Goal: Task Accomplishment & Management: Manage account settings

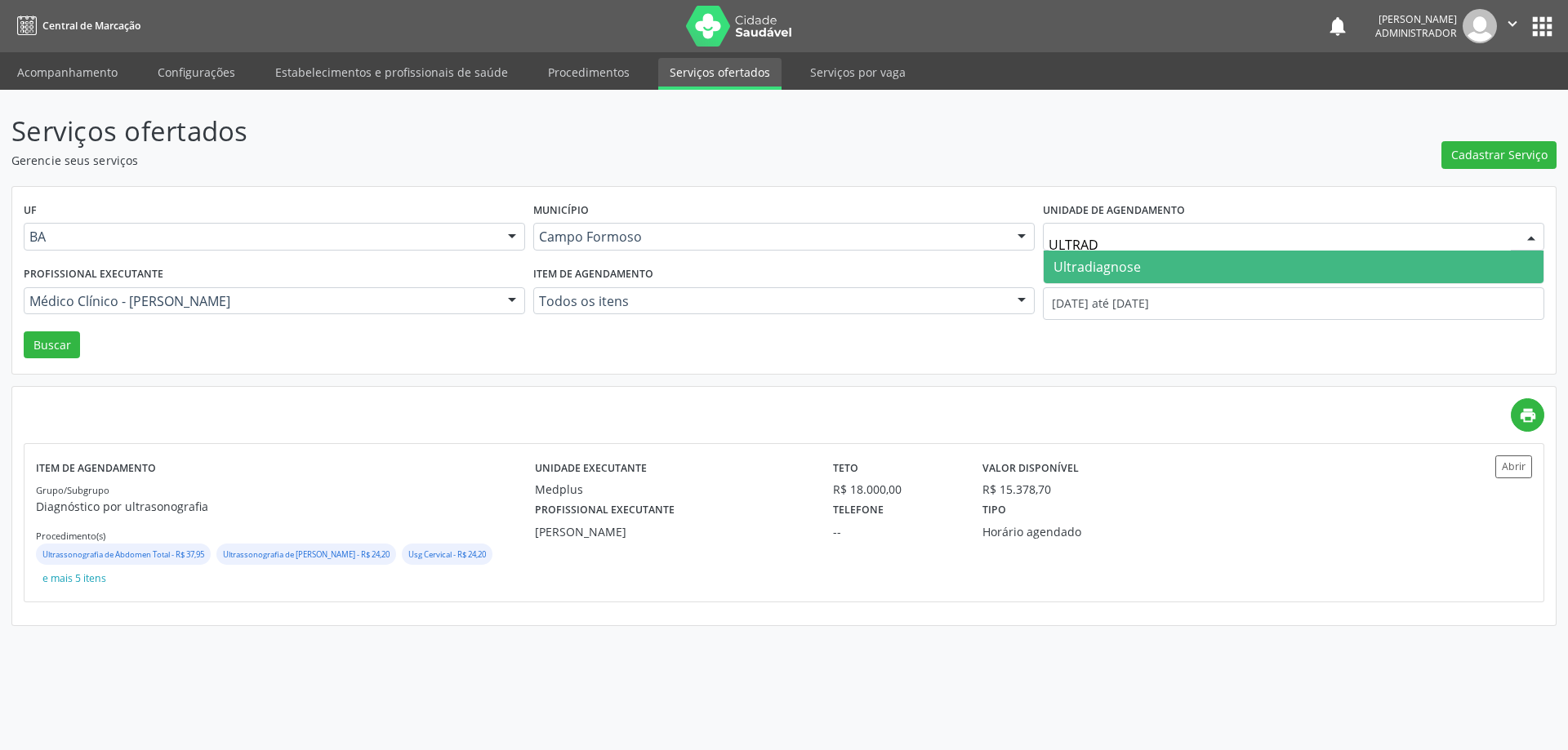
type input "ULTRADI"
click at [1088, 259] on span "Ultradiagnose" at bounding box center [1097, 267] width 87 height 18
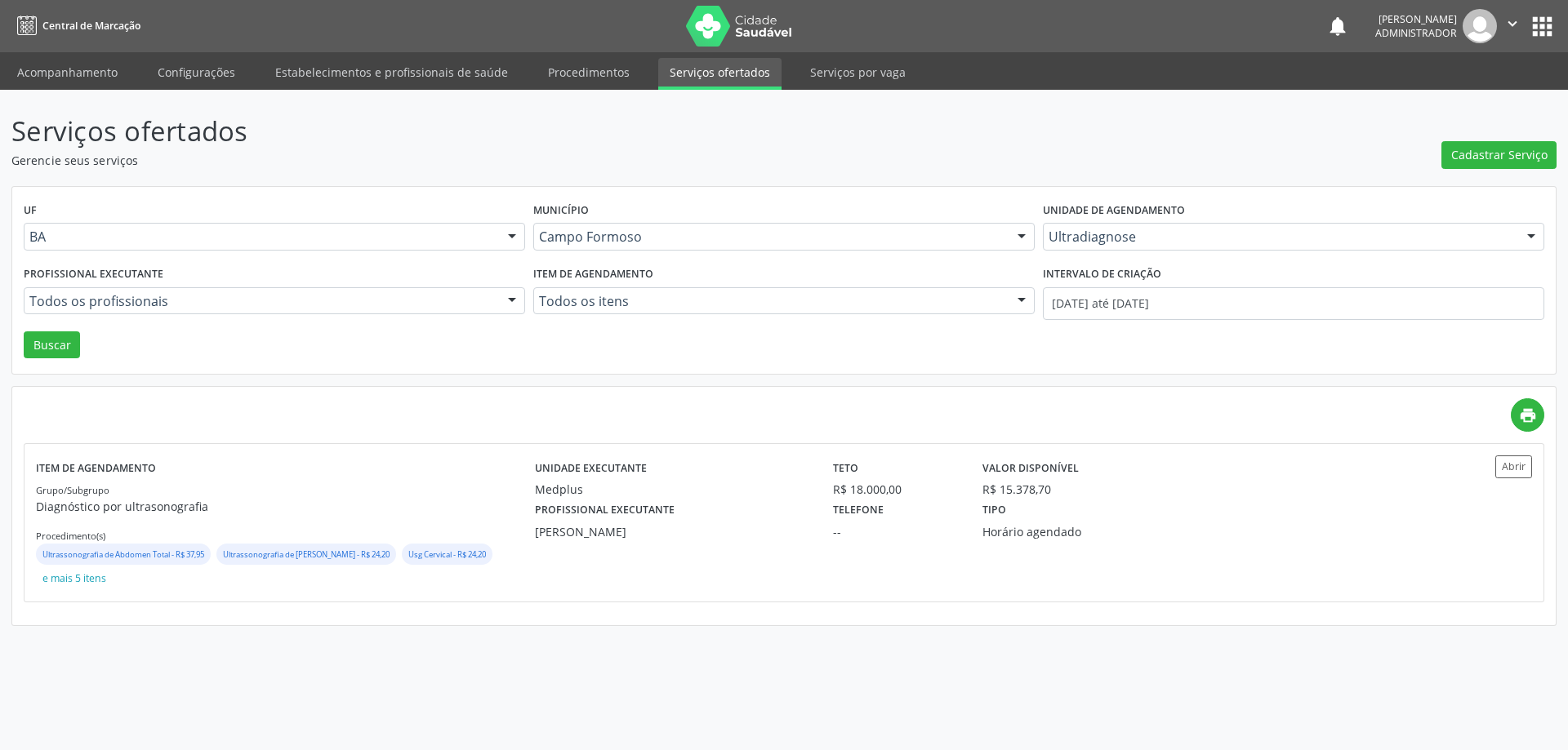
click at [507, 296] on div at bounding box center [512, 302] width 24 height 28
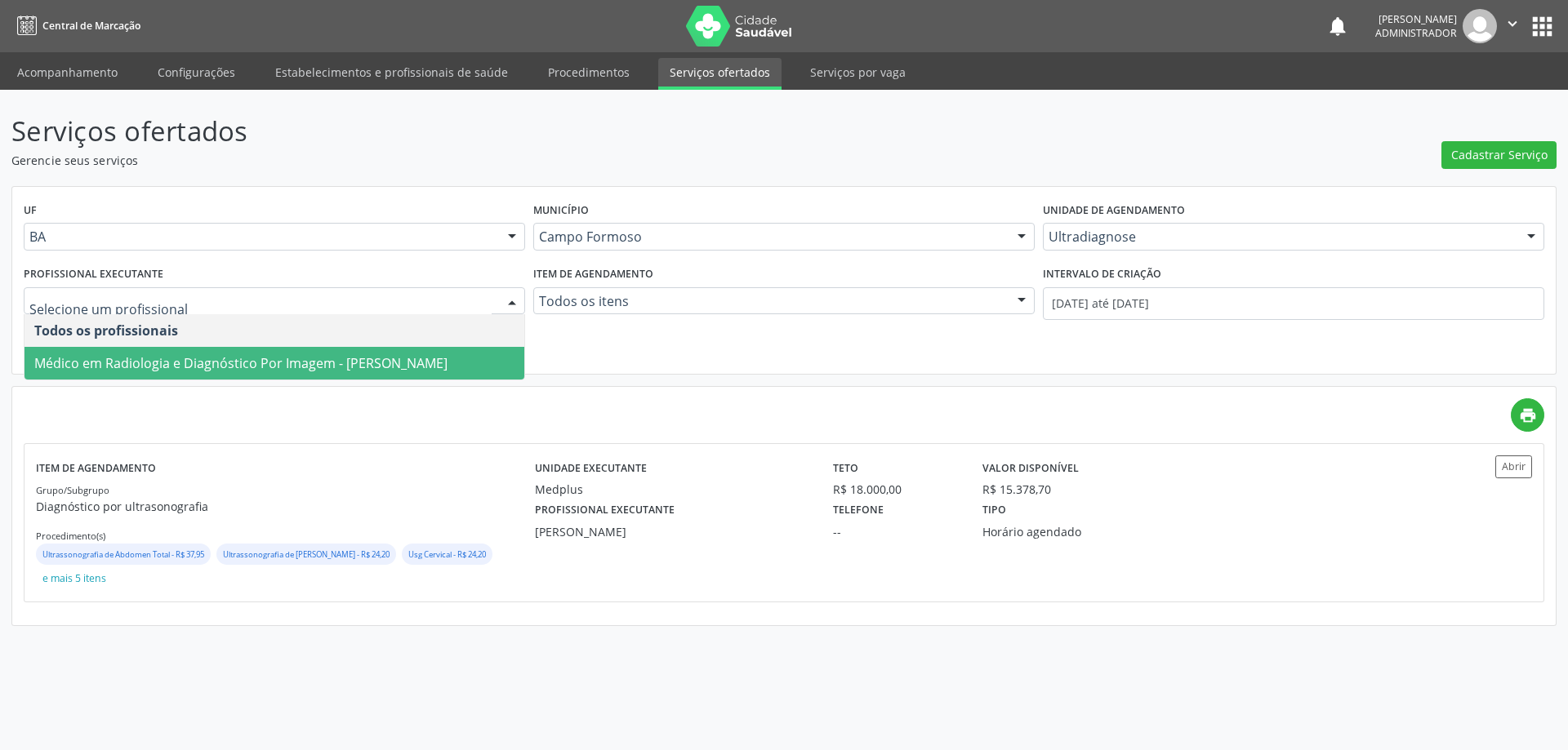
click at [438, 358] on span "Médico em Radiologia e Diagnóstico Por Imagem - Alciole Mendes Muritiba" at bounding box center [240, 363] width 413 height 18
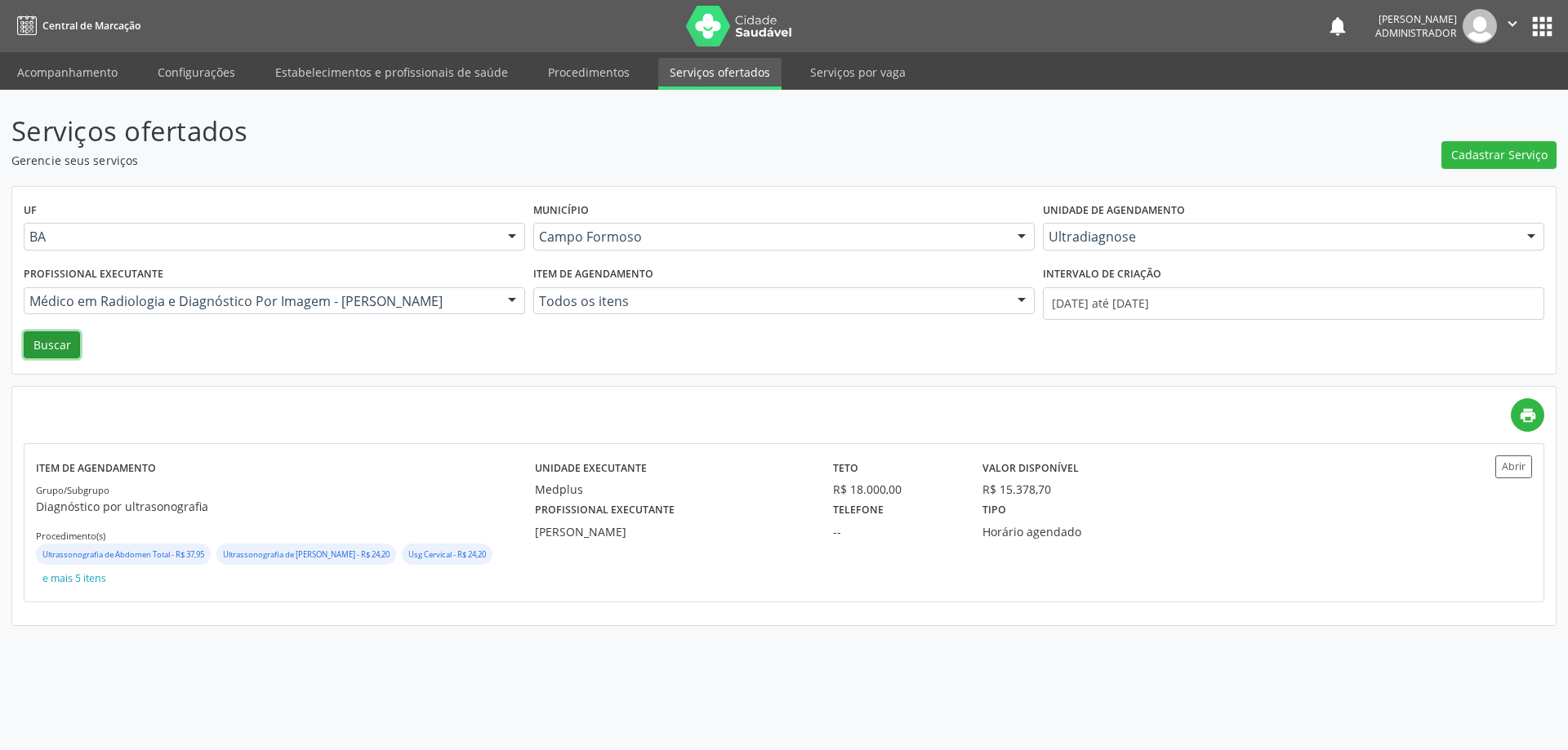
drag, startPoint x: 38, startPoint y: 349, endPoint x: 45, endPoint y: 348, distance: 7.1
click at [42, 349] on button "Buscar" at bounding box center [52, 346] width 57 height 28
click at [1505, 461] on button "Abrir" at bounding box center [1513, 466] width 37 height 22
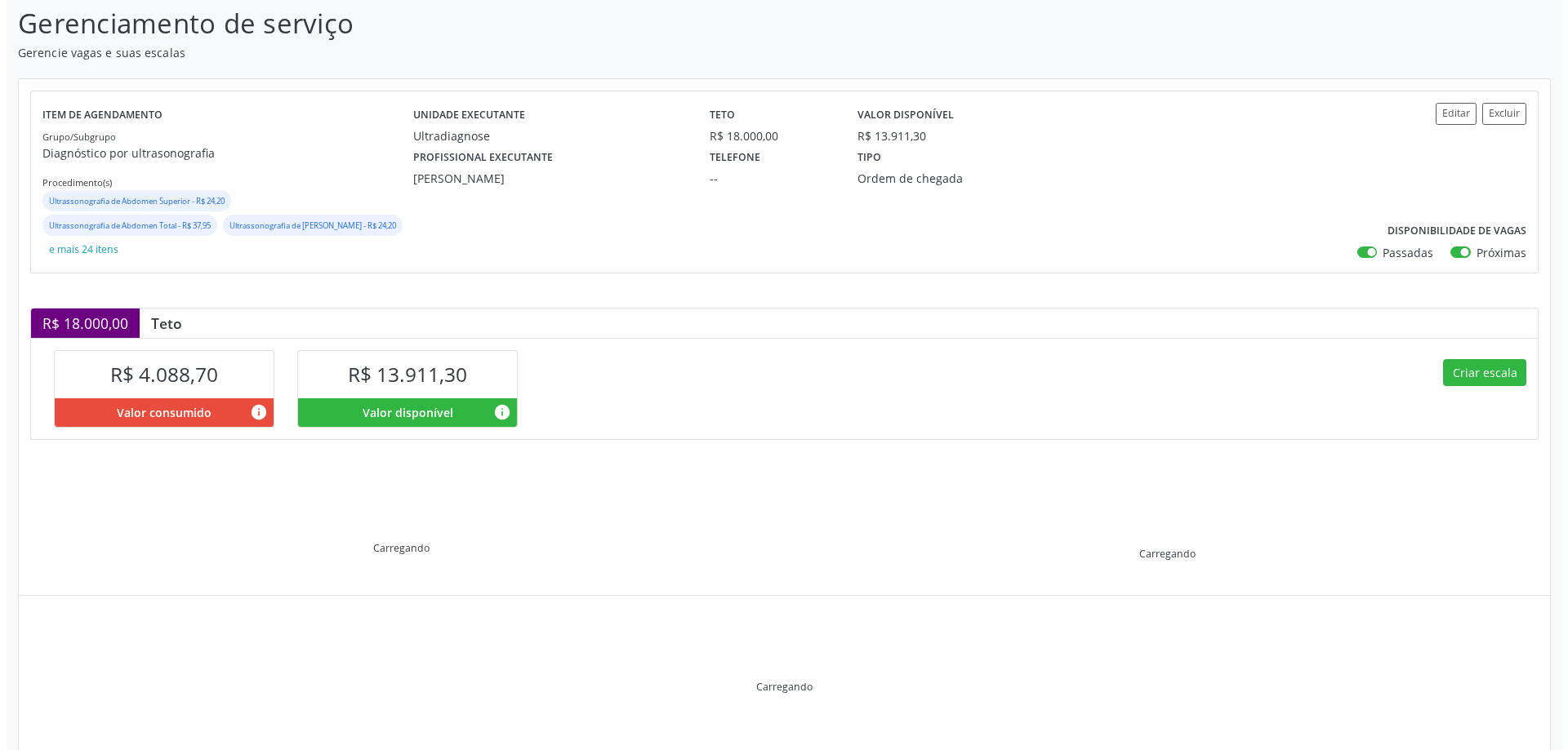
scroll to position [134, 0]
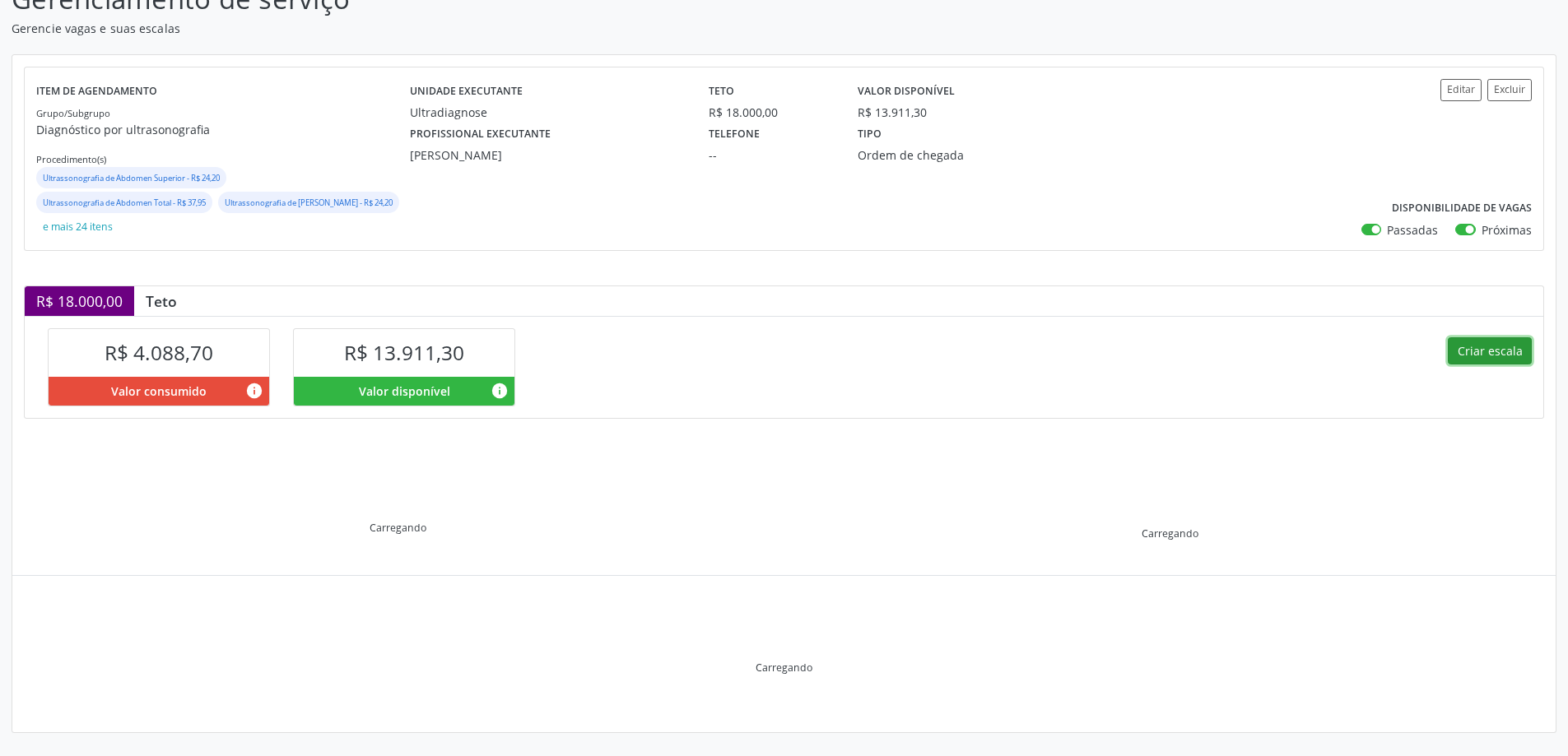
click at [1474, 353] on button "Criar escala" at bounding box center [1489, 351] width 84 height 28
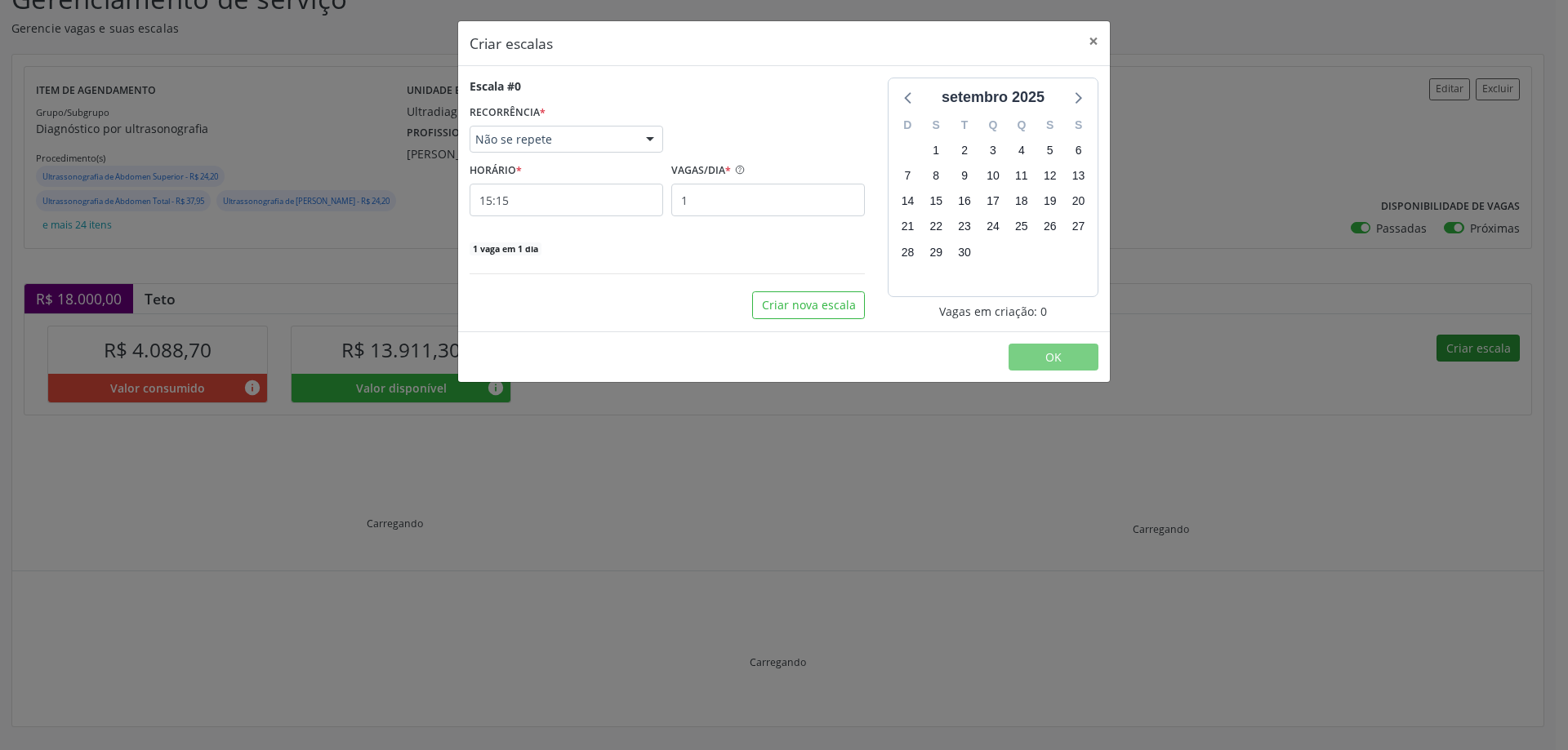
select select "8"
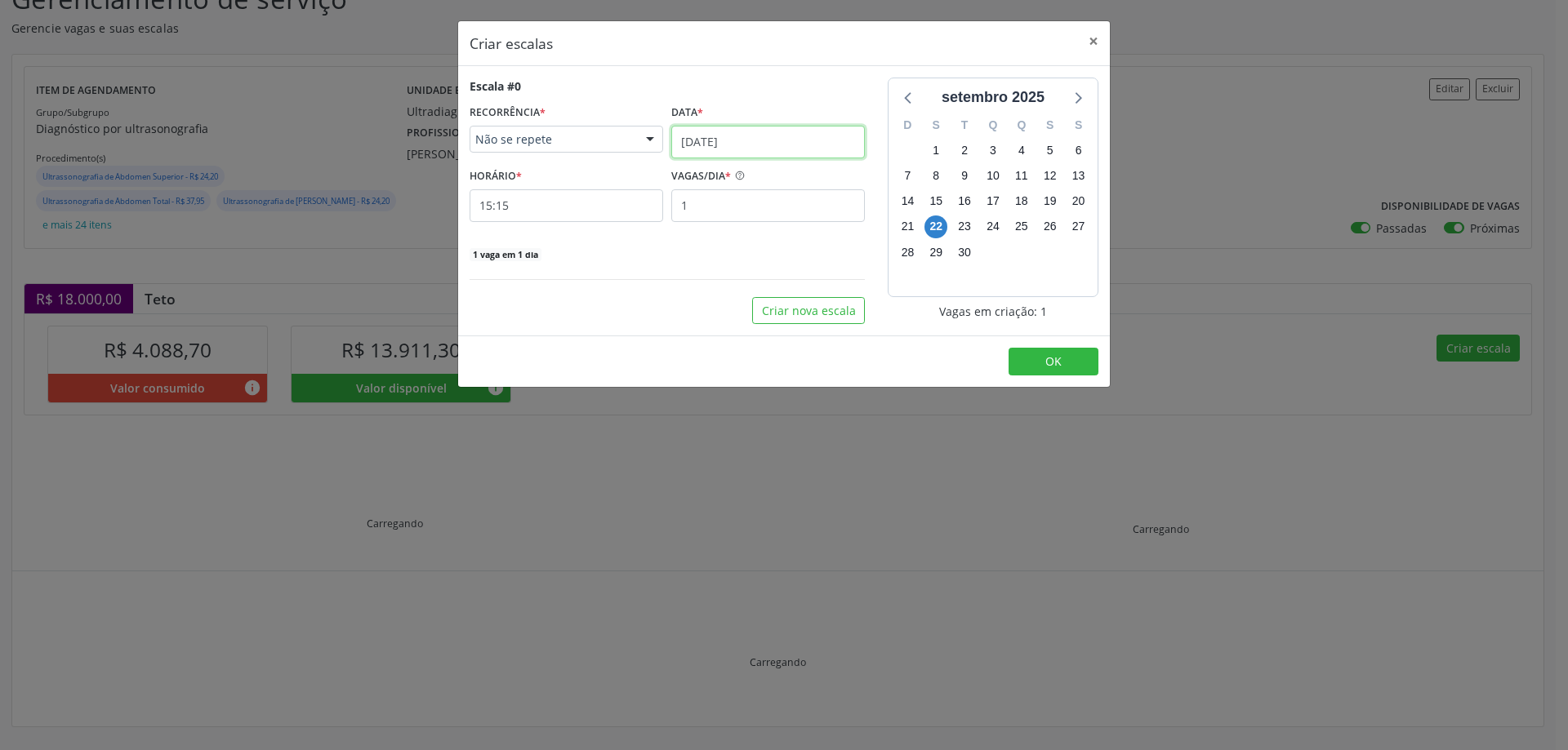
click at [707, 131] on input "22/09/2025" at bounding box center [768, 141] width 194 height 32
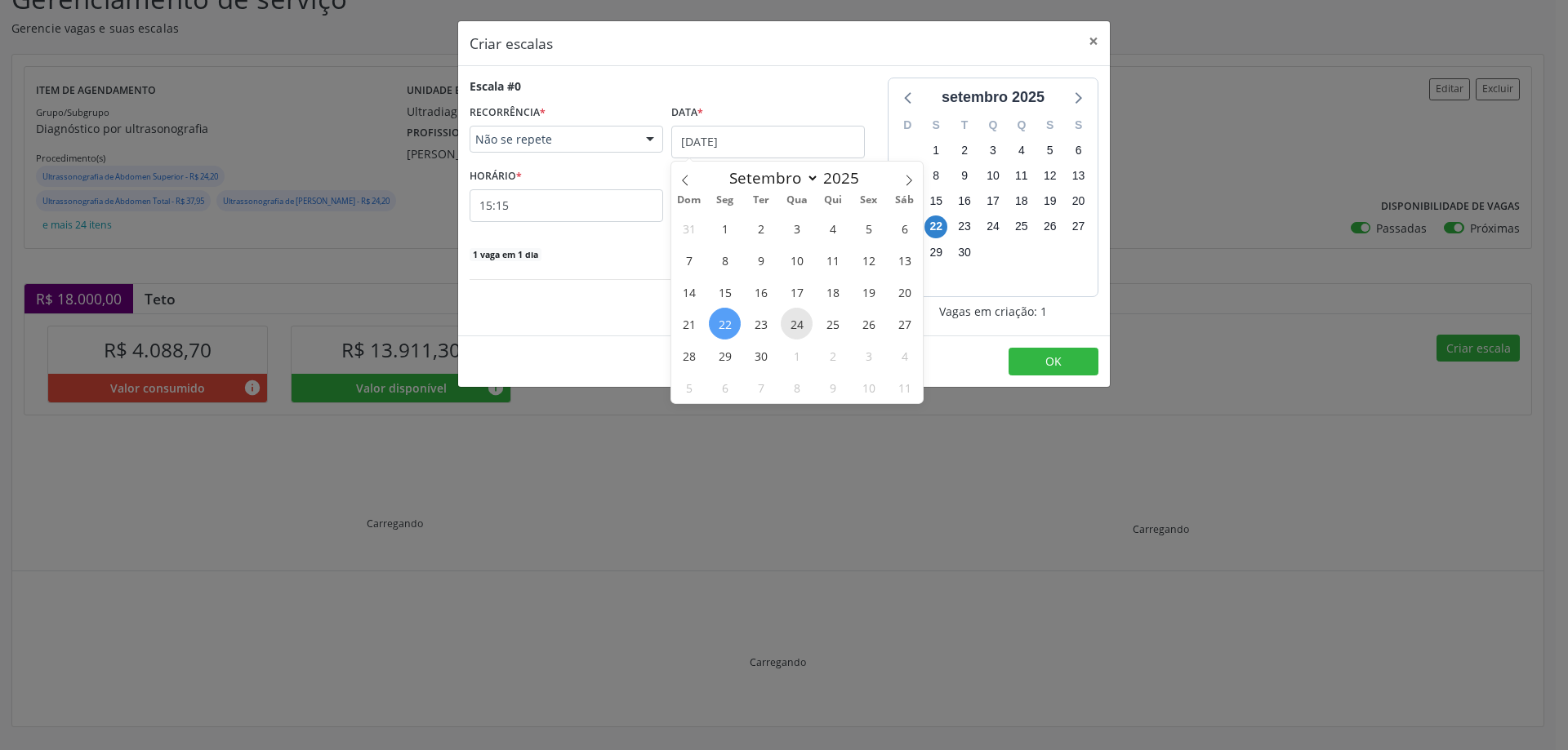
click at [795, 313] on span "24" at bounding box center [796, 324] width 31 height 31
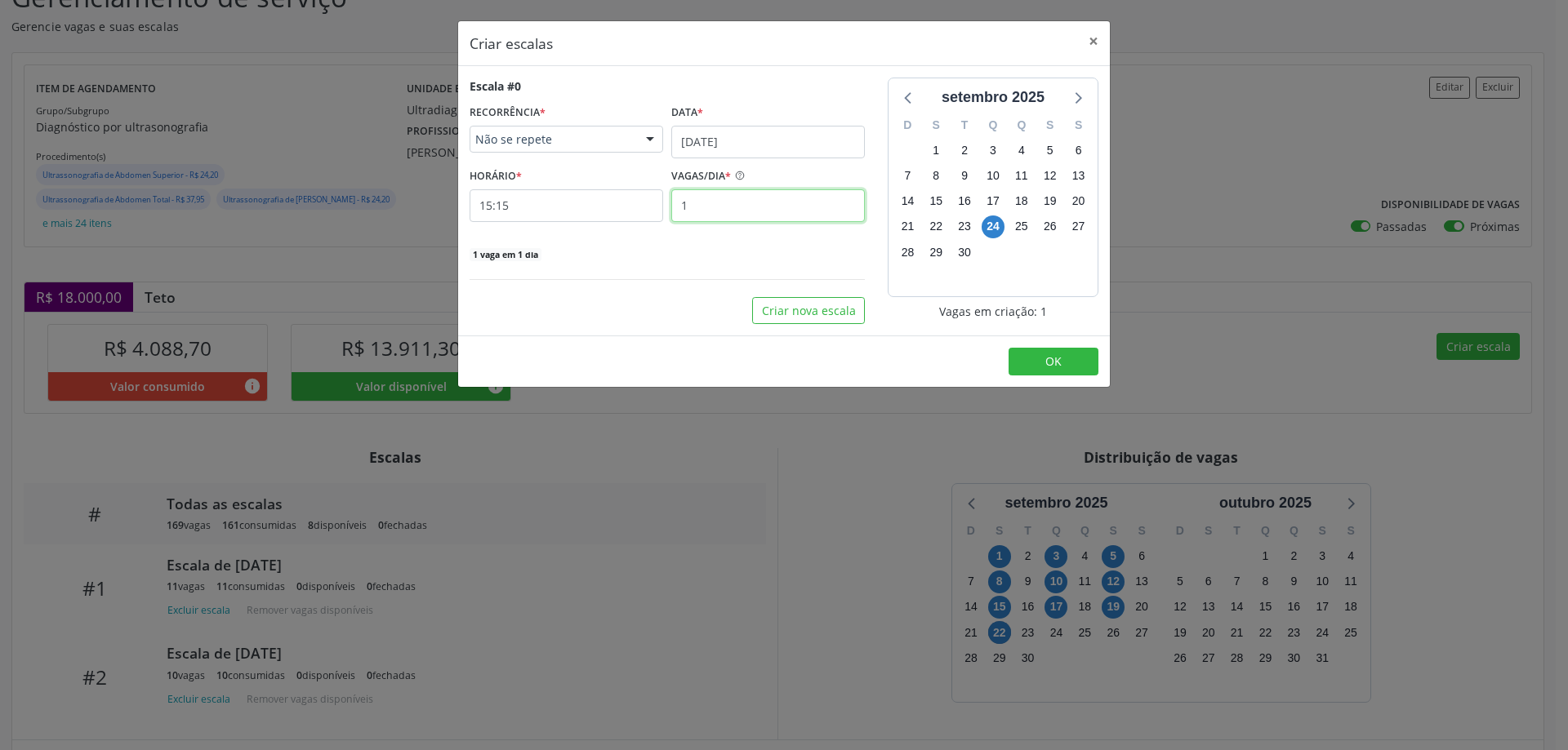
click at [724, 203] on input "1" at bounding box center [768, 205] width 194 height 32
type input "12"
click at [568, 208] on input "15:15" at bounding box center [567, 205] width 194 height 32
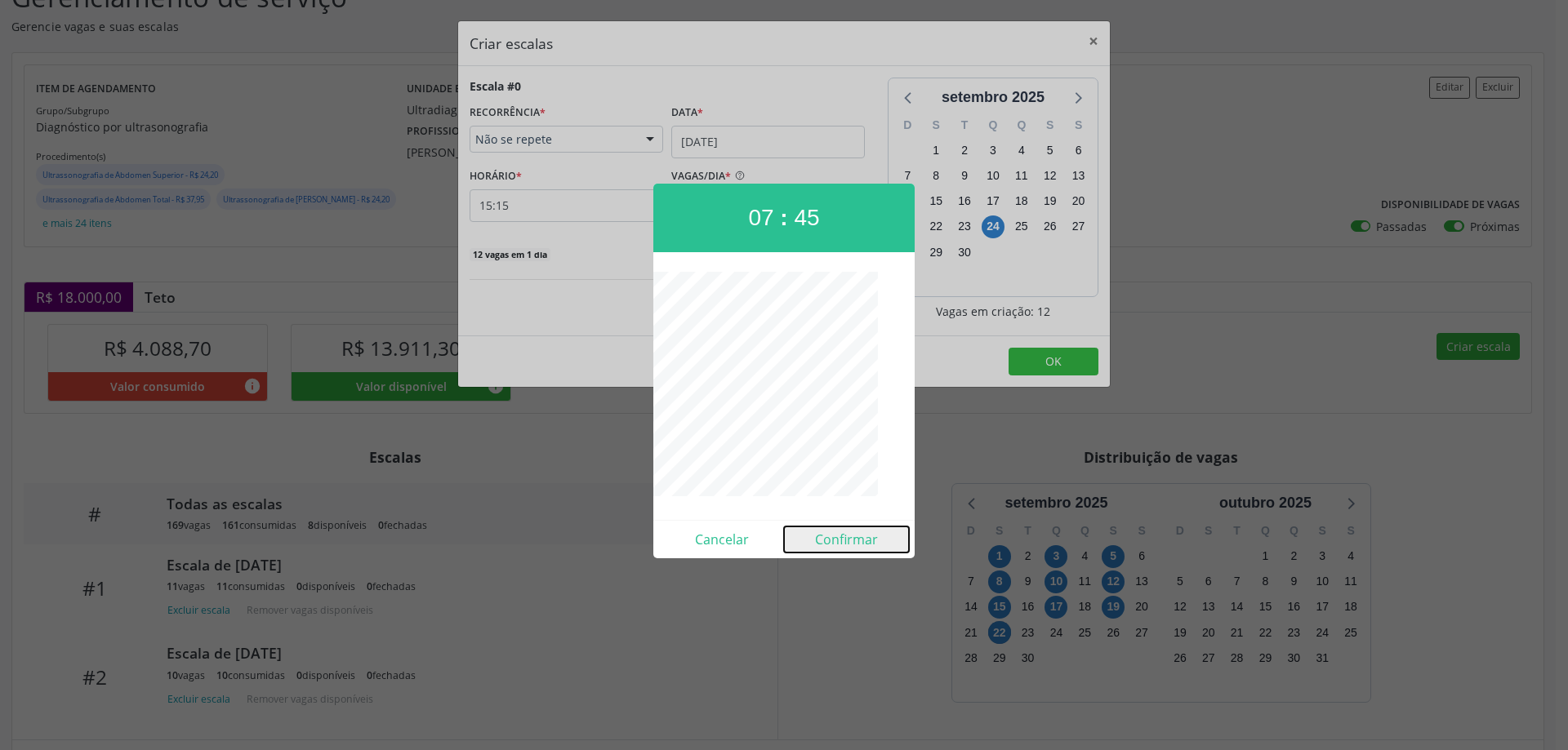
click at [825, 537] on button "Confirmar" at bounding box center [846, 540] width 125 height 26
type input "07:45"
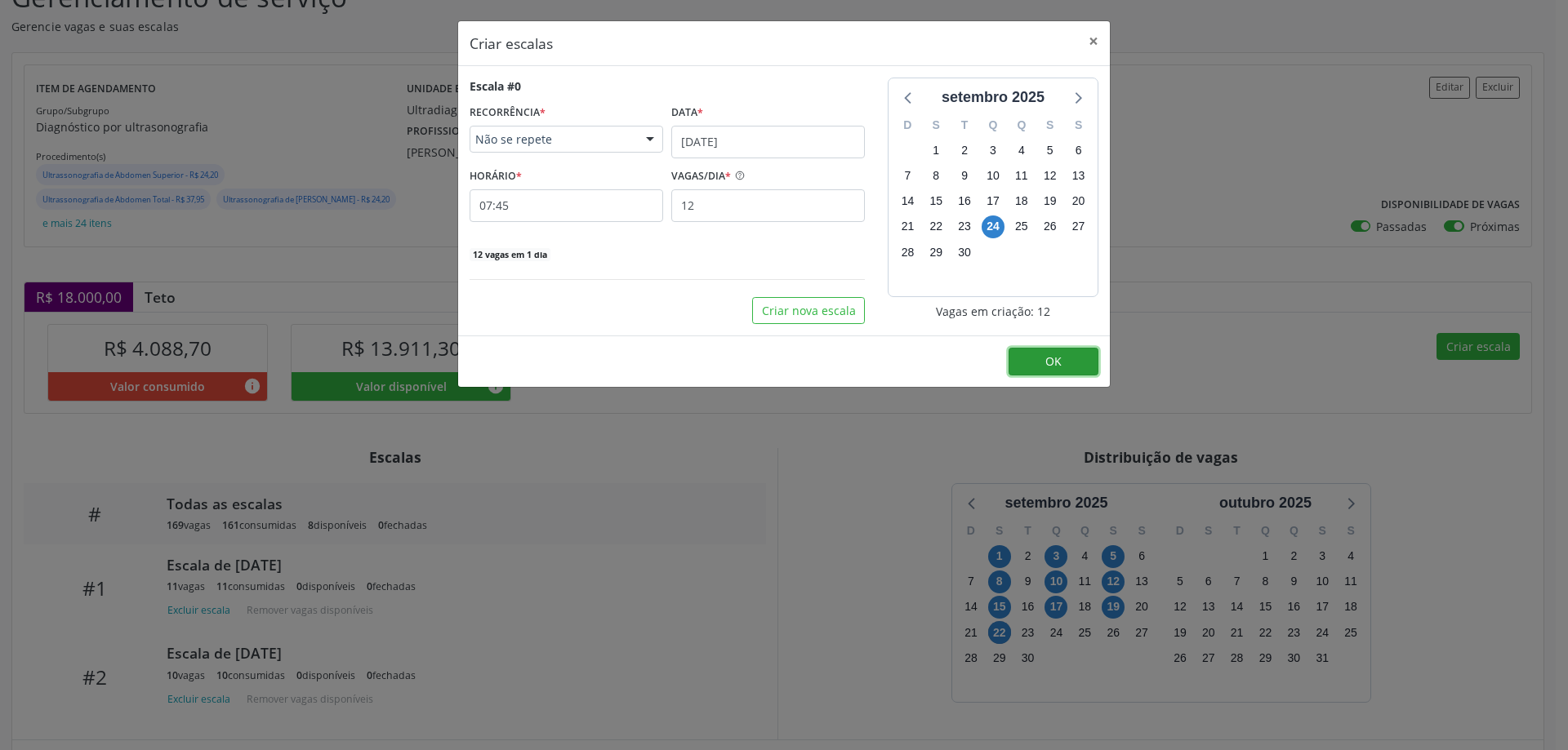
click at [1069, 355] on button "OK" at bounding box center [1053, 361] width 90 height 28
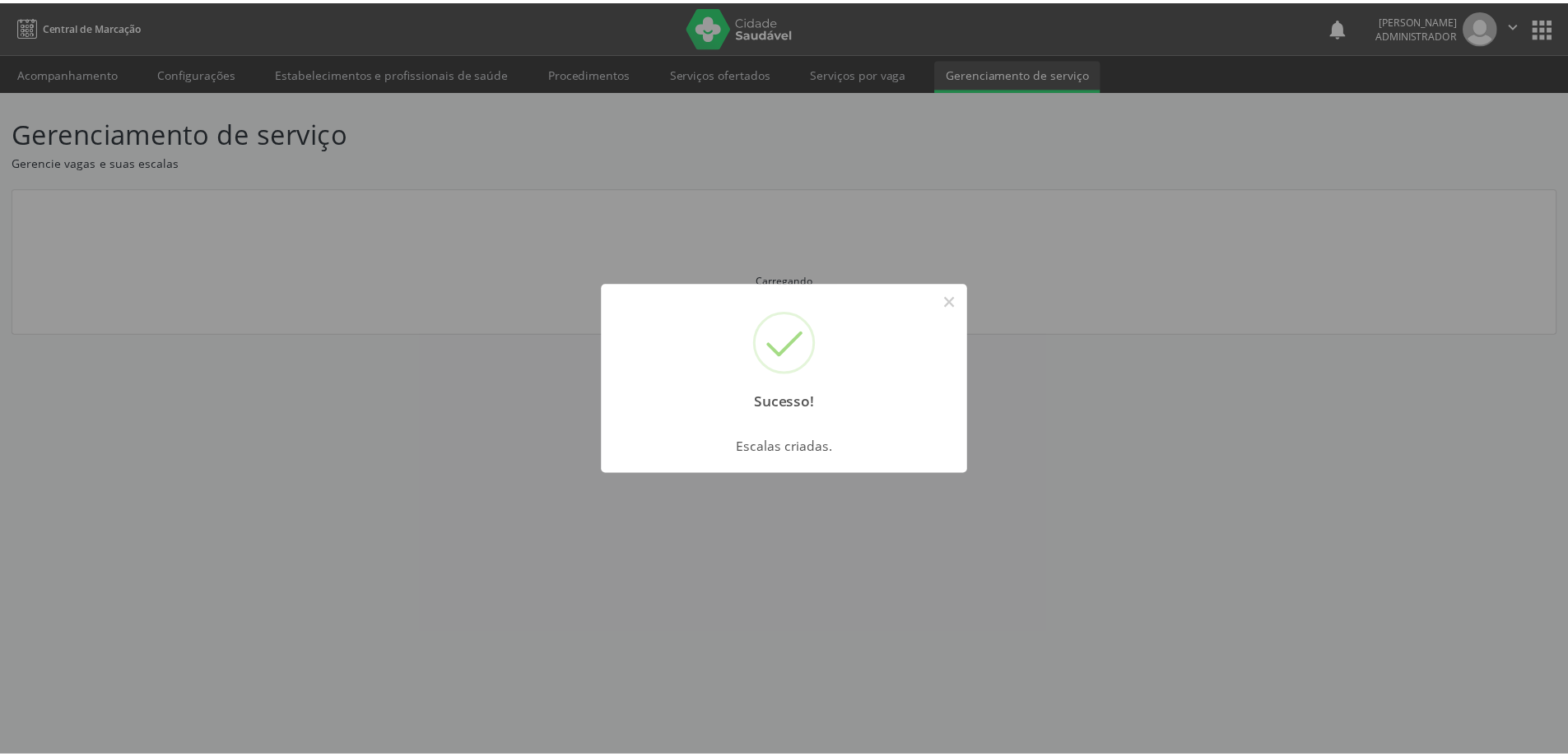
scroll to position [0, 0]
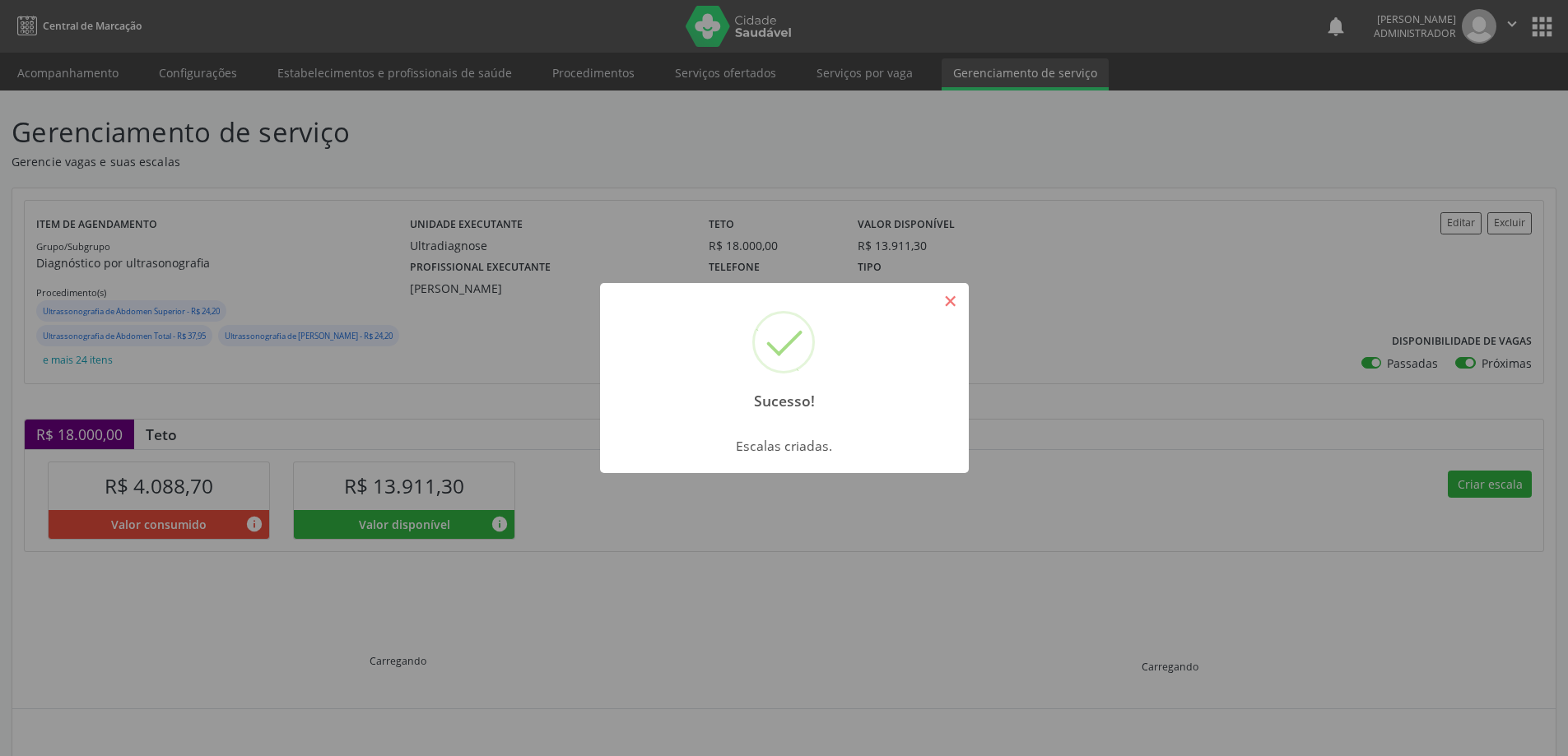
click at [949, 298] on button "×" at bounding box center [950, 301] width 28 height 28
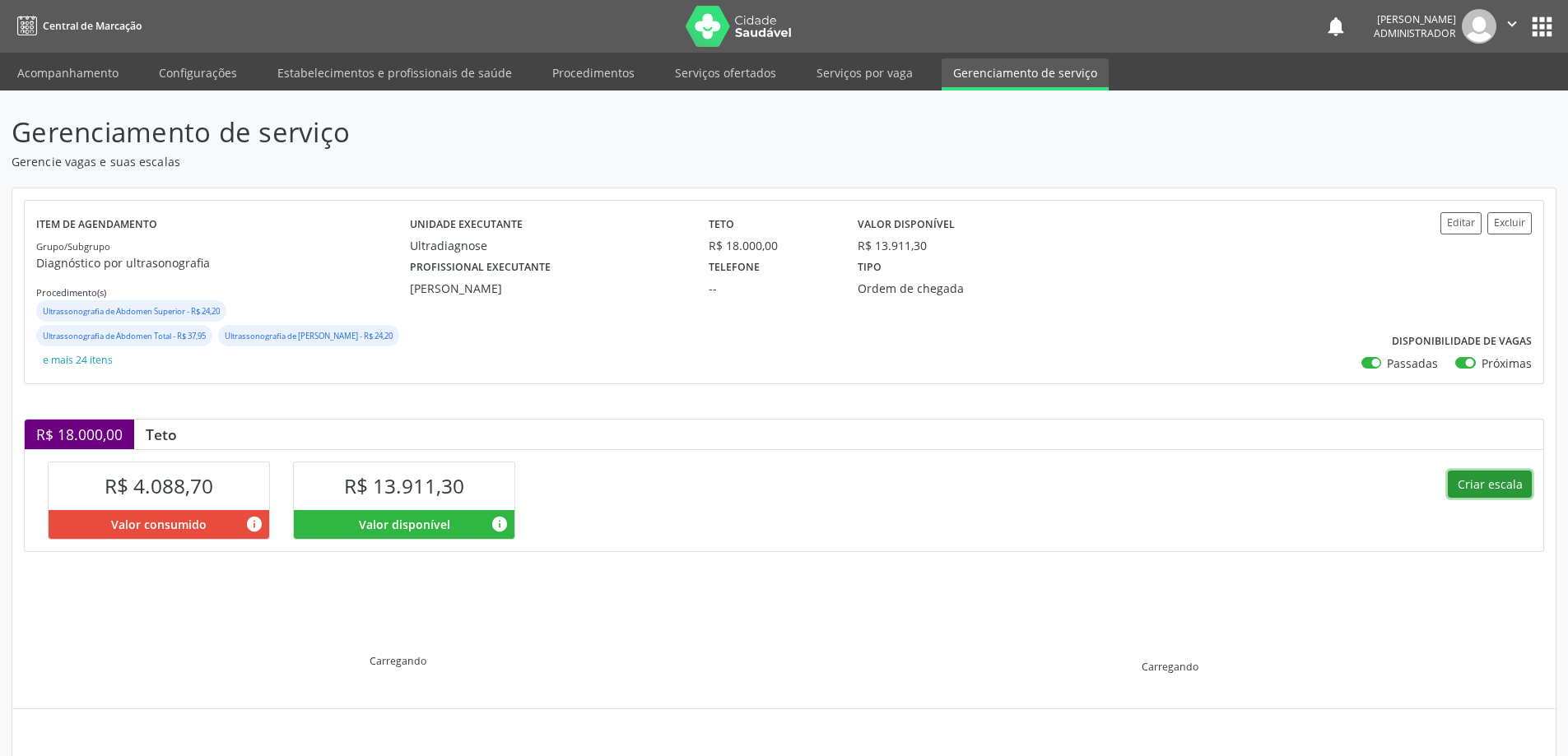
click at [1456, 481] on button "Criar escala" at bounding box center [1489, 485] width 84 height 28
select select "8"
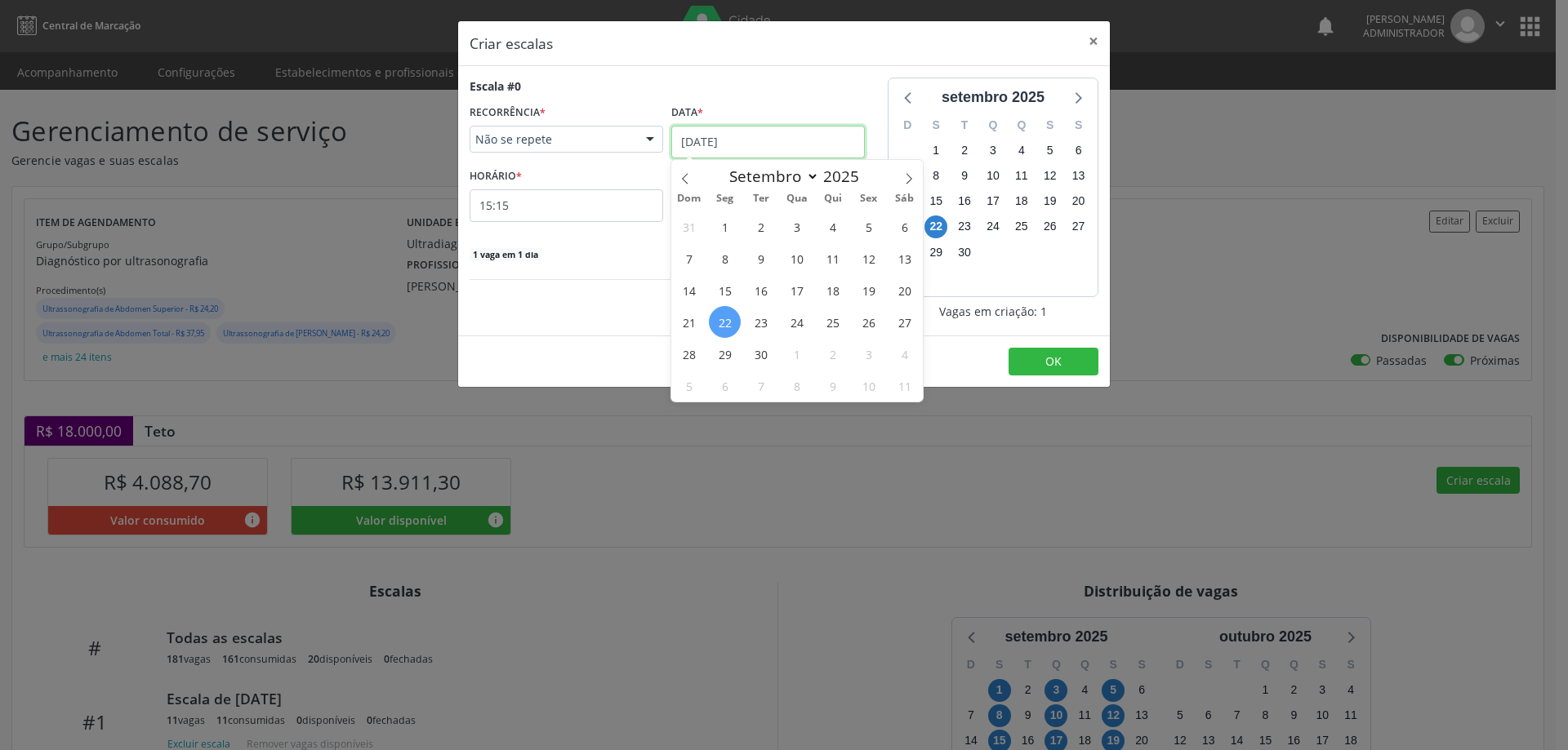
click at [757, 132] on input "[DATE]" at bounding box center [768, 141] width 194 height 32
click at [795, 327] on span "24" at bounding box center [796, 322] width 31 height 31
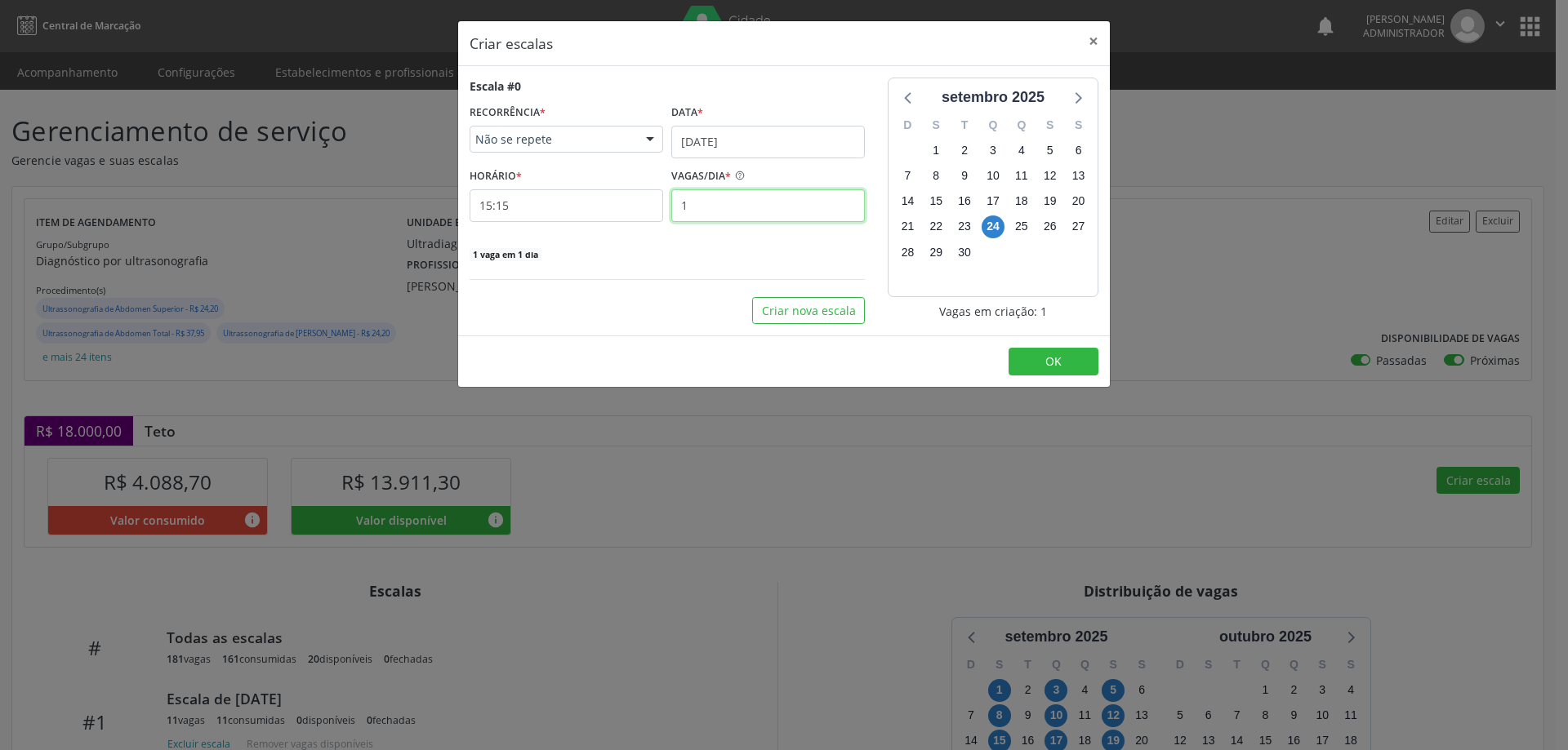
drag, startPoint x: 712, startPoint y: 213, endPoint x: 723, endPoint y: 187, distance: 28.2
click at [712, 212] on input "1" at bounding box center [768, 205] width 194 height 32
type input "16"
click at [611, 198] on input "15:15" at bounding box center [567, 205] width 194 height 32
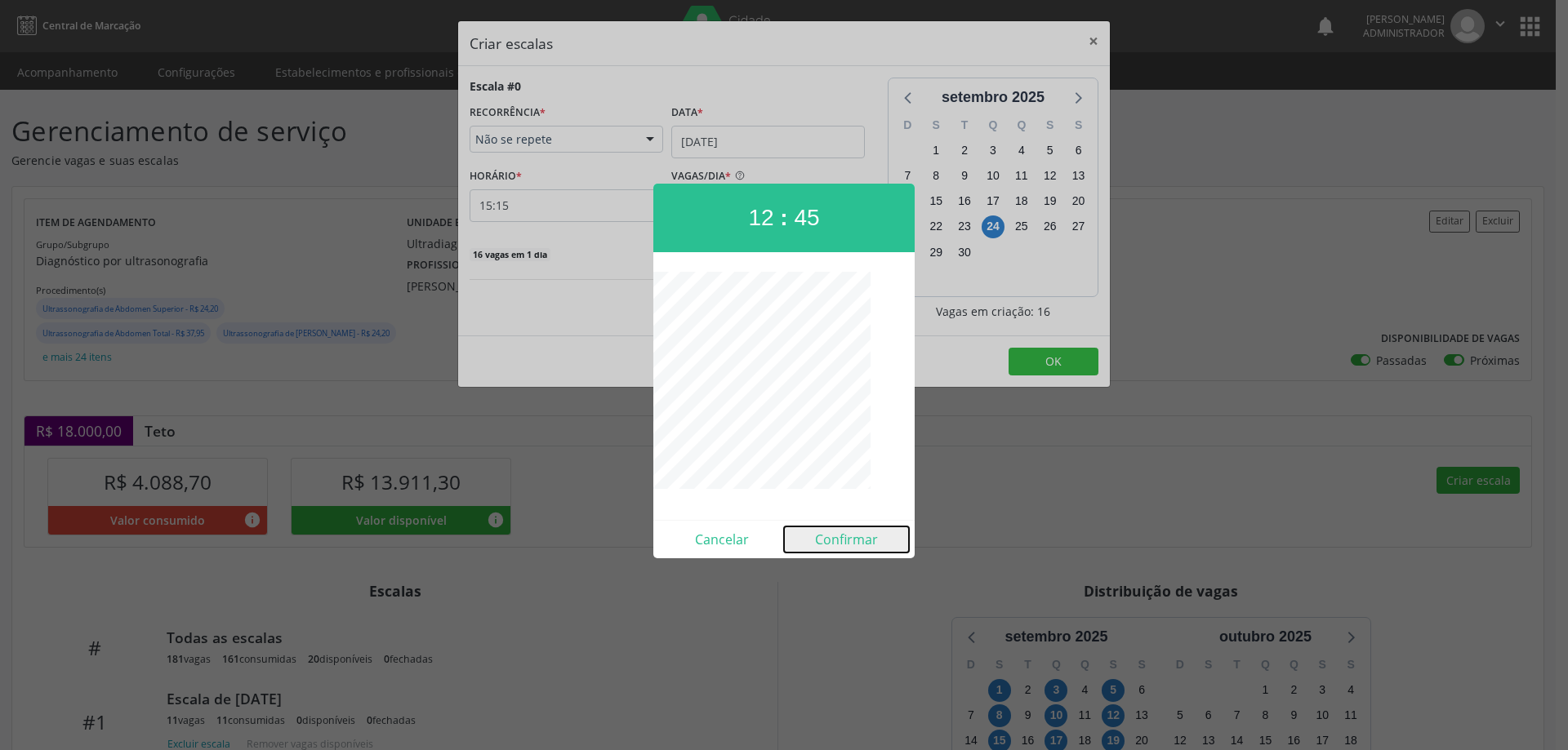
click at [831, 537] on button "Confirmar" at bounding box center [846, 540] width 125 height 26
type input "12:45"
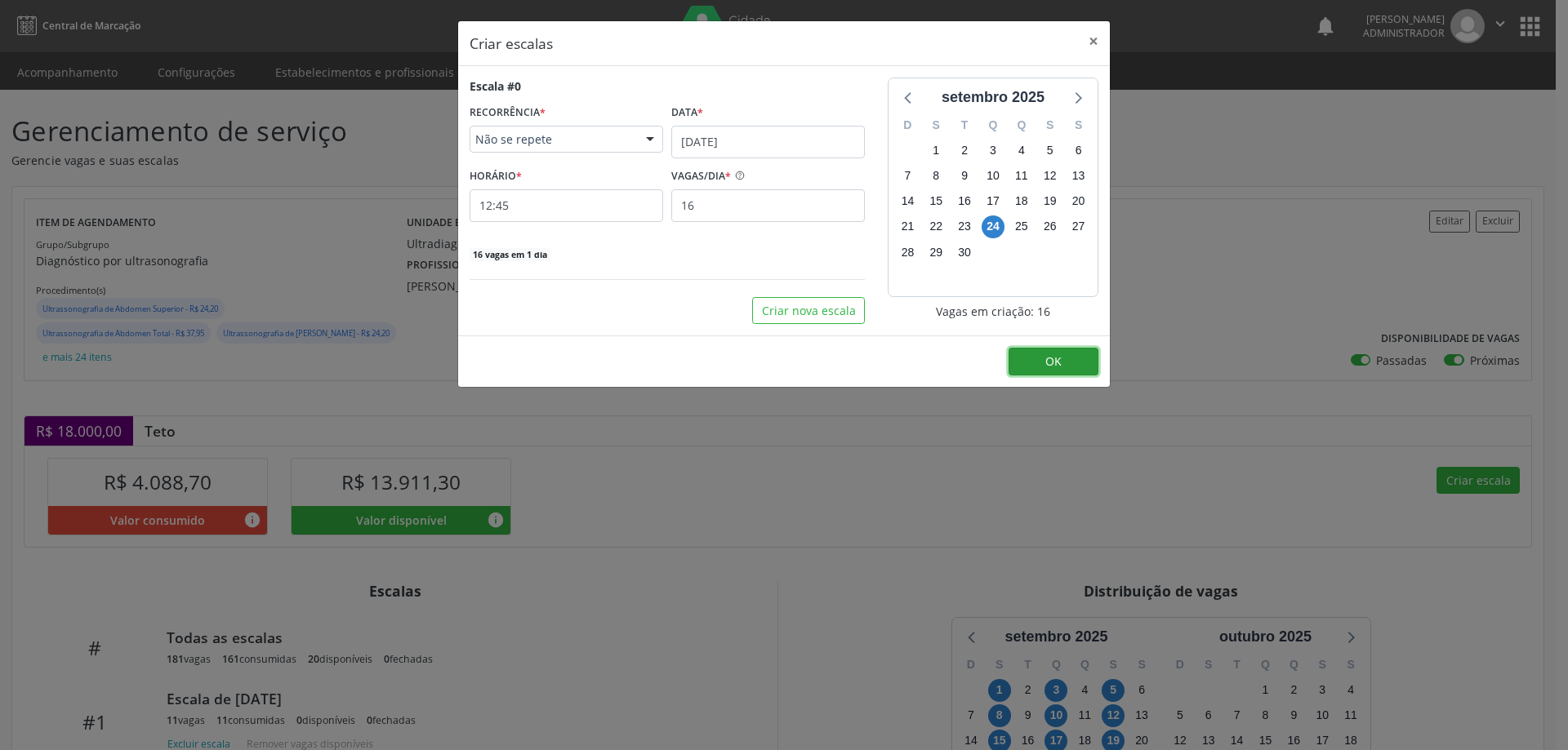
click at [1076, 360] on button "OK" at bounding box center [1053, 361] width 90 height 28
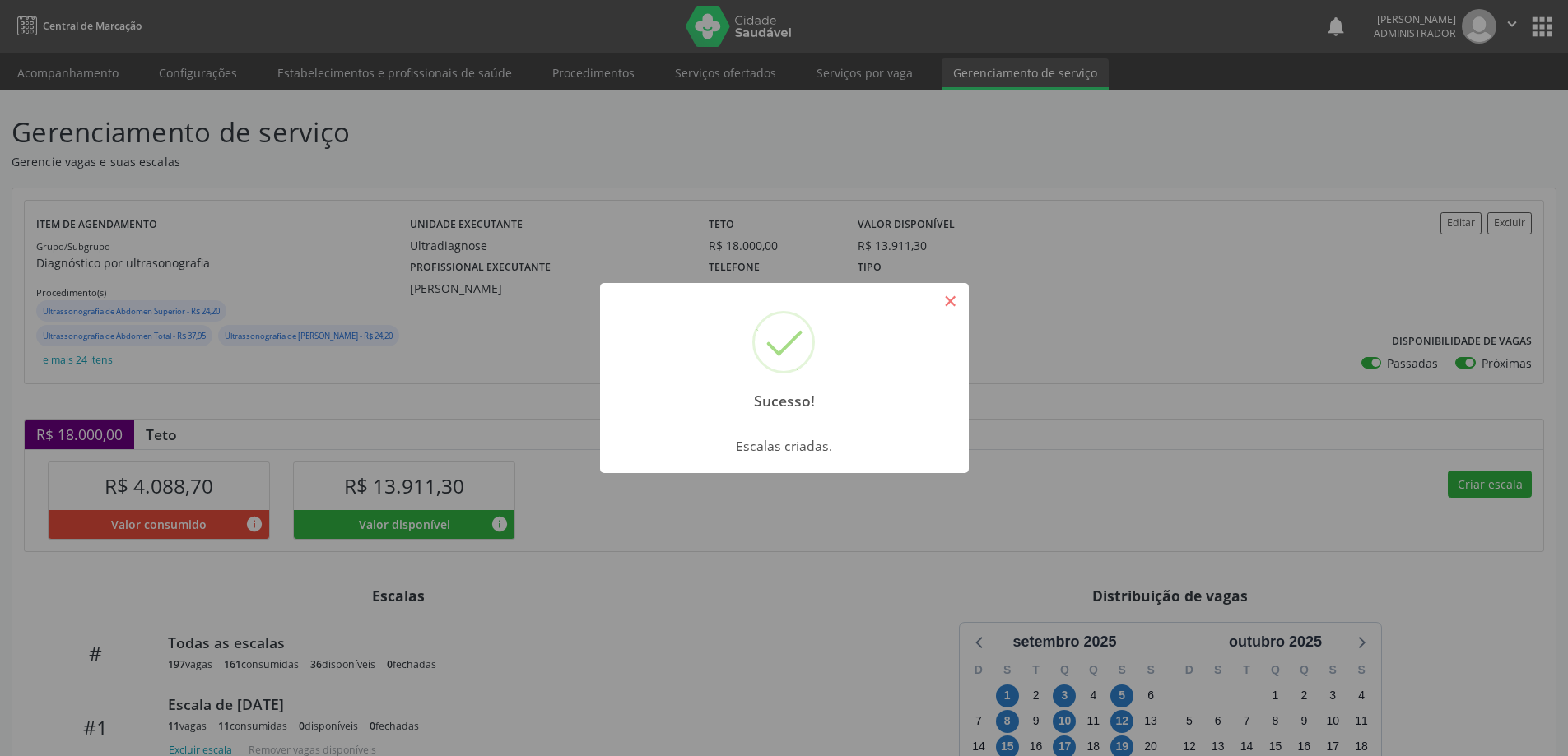
click at [942, 297] on button "×" at bounding box center [950, 301] width 28 height 28
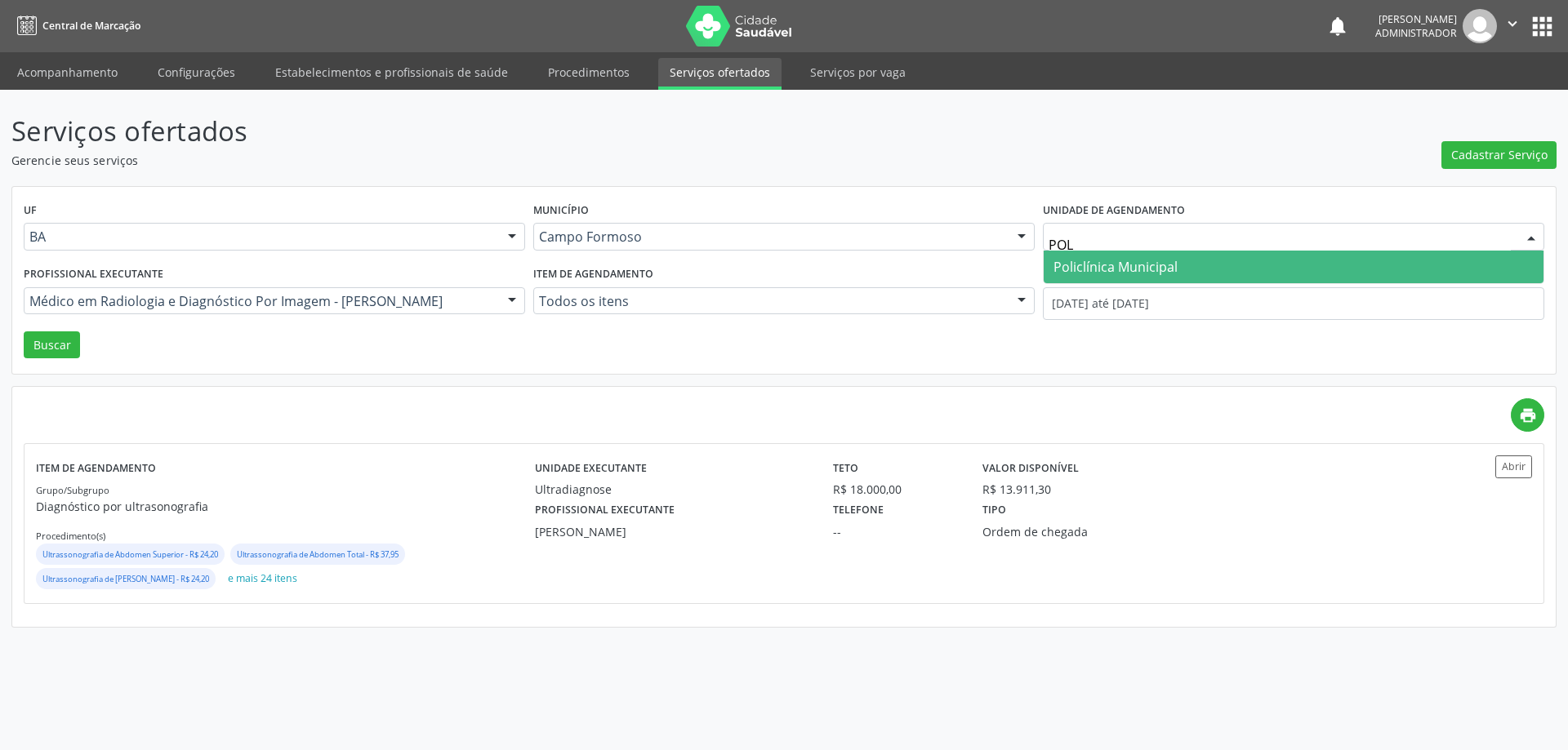
type input "POLI"
click at [1090, 266] on span "Policlínica Municipal" at bounding box center [1115, 267] width 124 height 18
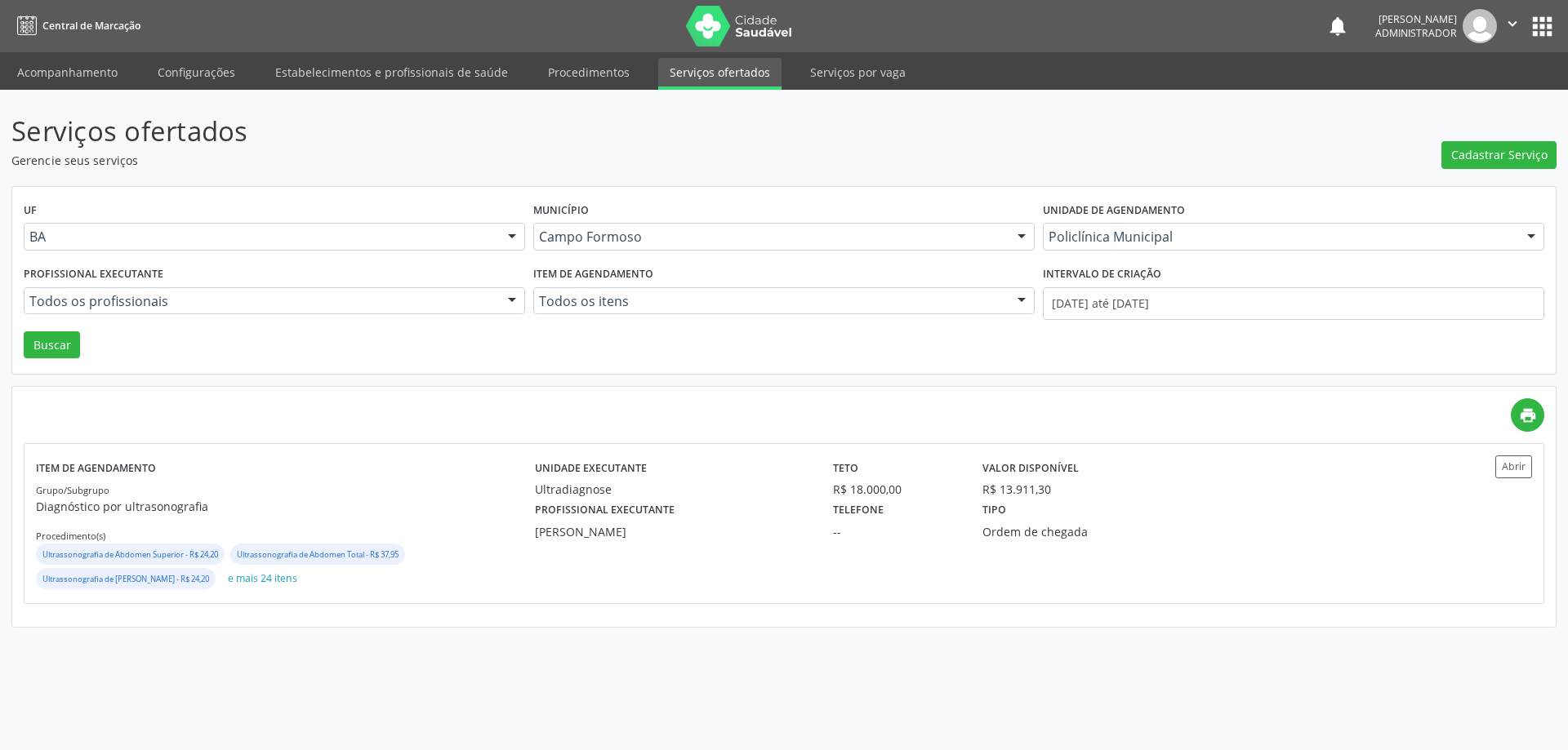
click at [505, 299] on div at bounding box center [512, 302] width 24 height 28
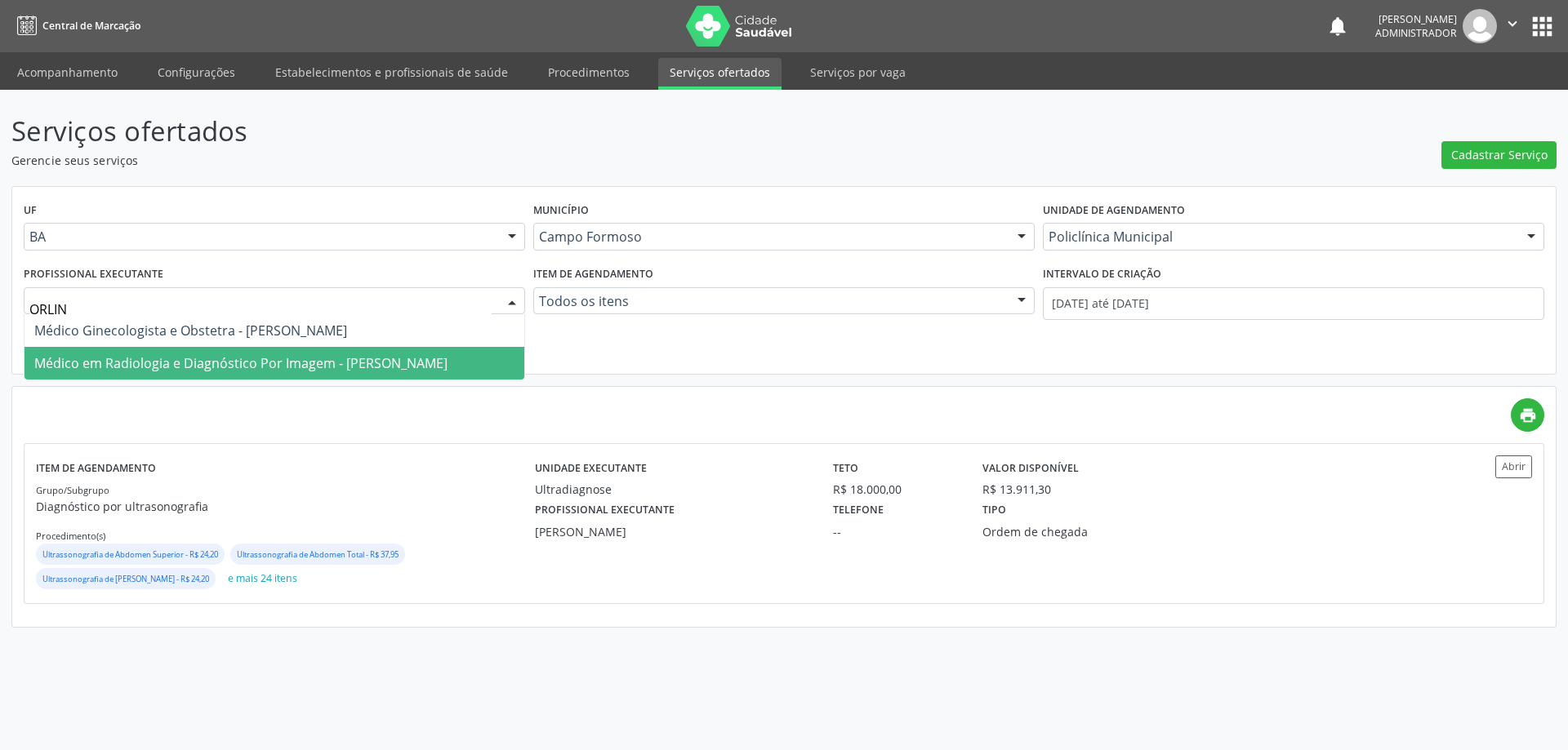
click at [346, 358] on span "Médico em Radiologia e Diagnóstico Por Imagem - Orlindo Carvalho dos Santos" at bounding box center [240, 363] width 413 height 18
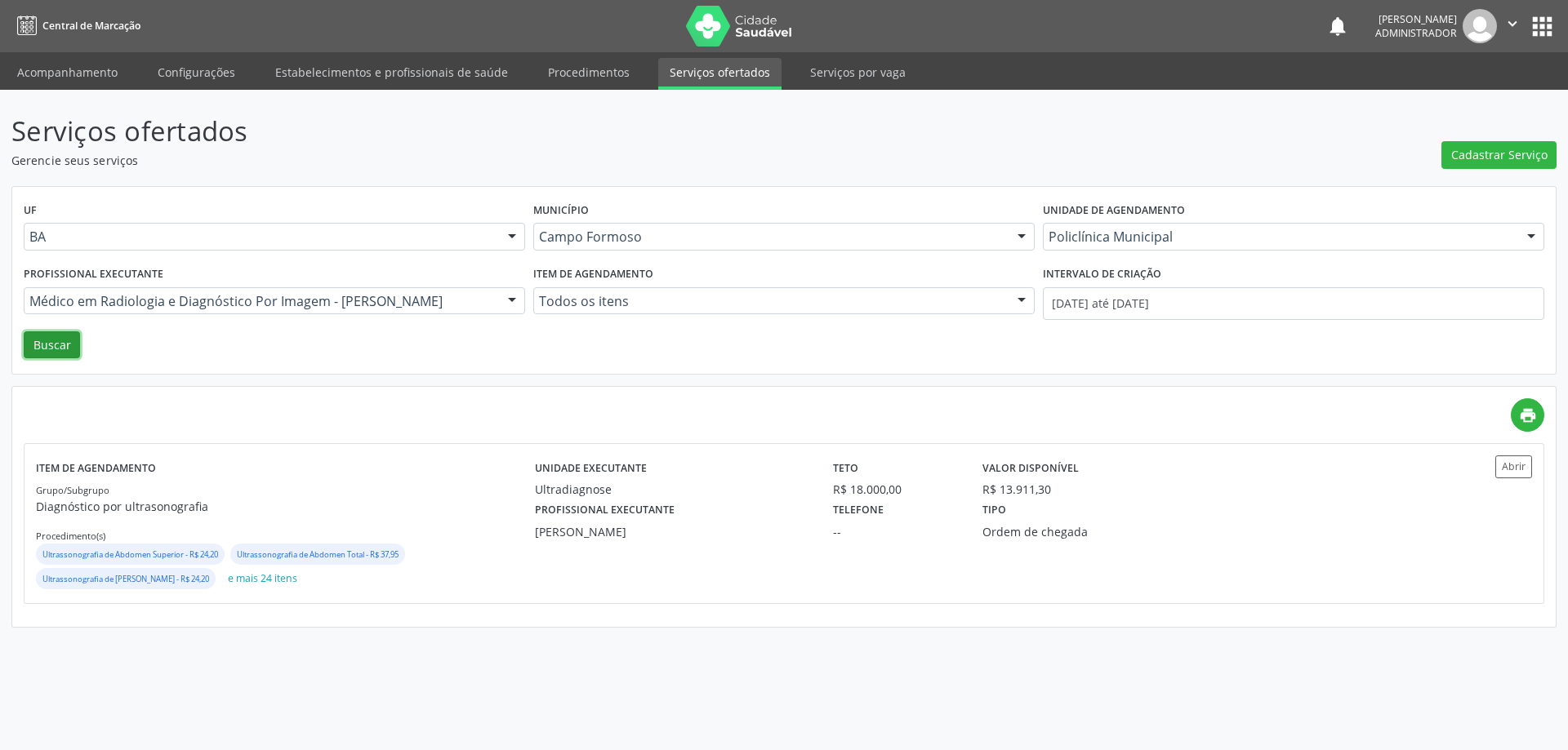
drag, startPoint x: 44, startPoint y: 349, endPoint x: 78, endPoint y: 341, distance: 34.9
click at [44, 348] on button "Buscar" at bounding box center [52, 346] width 57 height 28
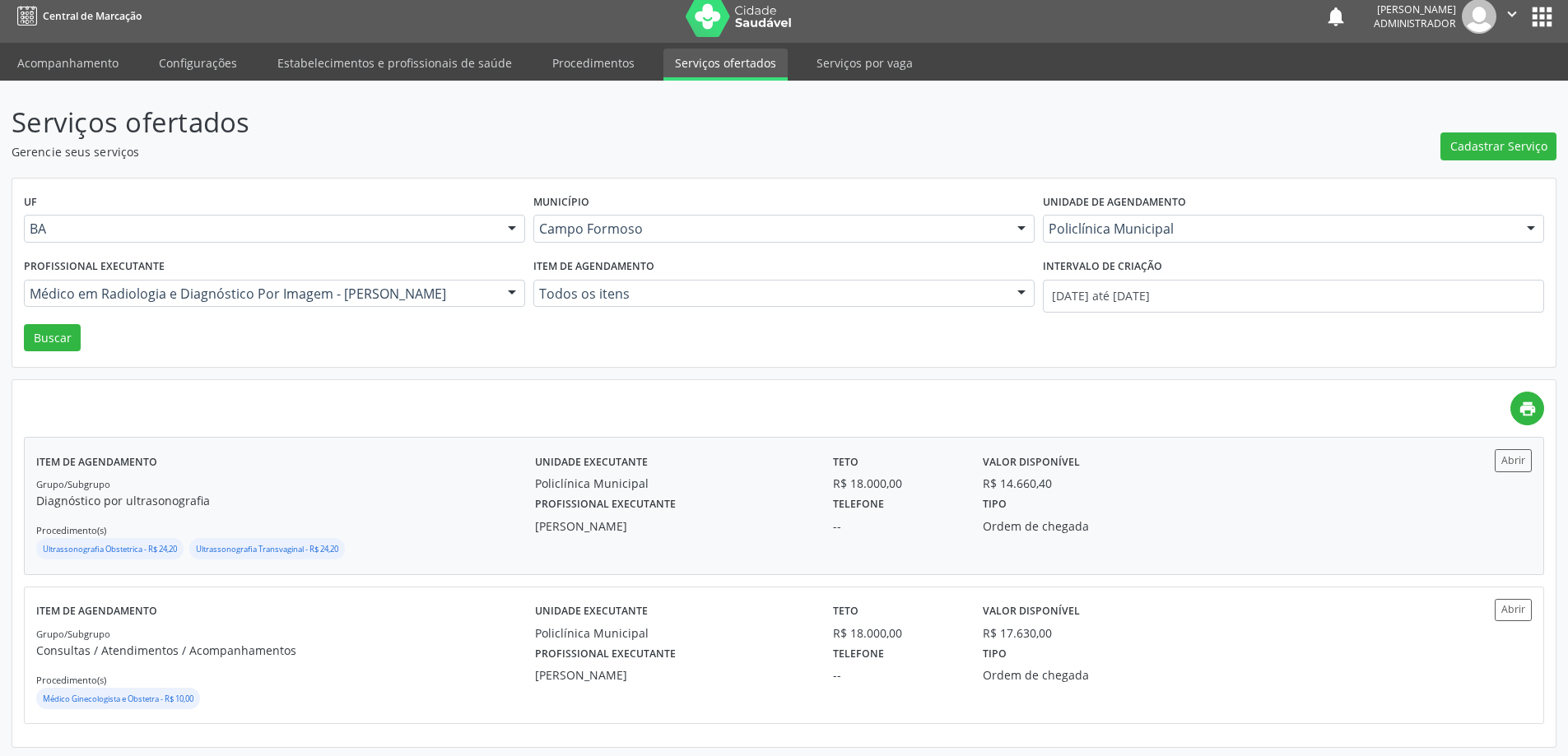
scroll to position [13, 0]
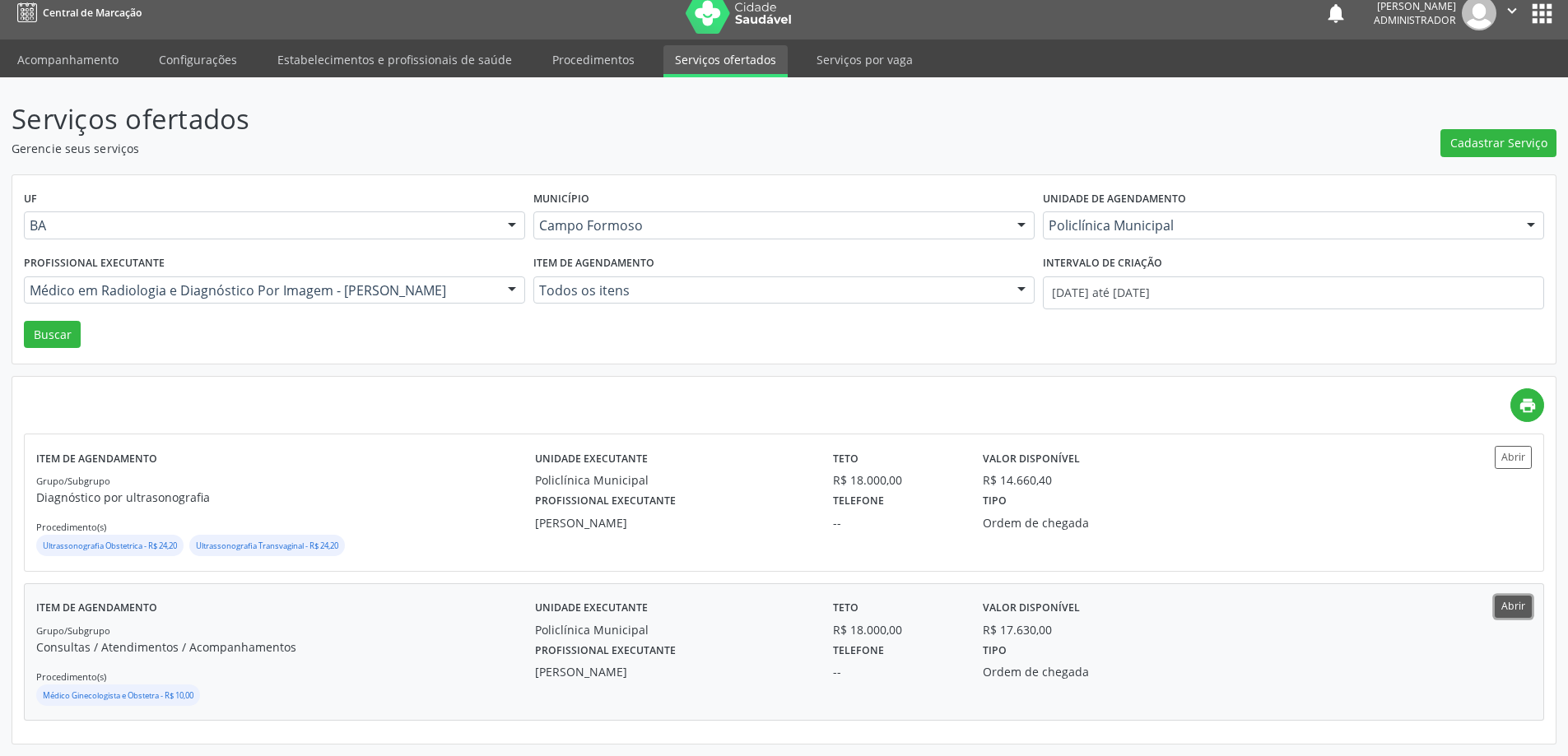
click at [1524, 611] on button "Abrir" at bounding box center [1513, 606] width 37 height 22
click at [506, 285] on div at bounding box center [512, 291] width 25 height 28
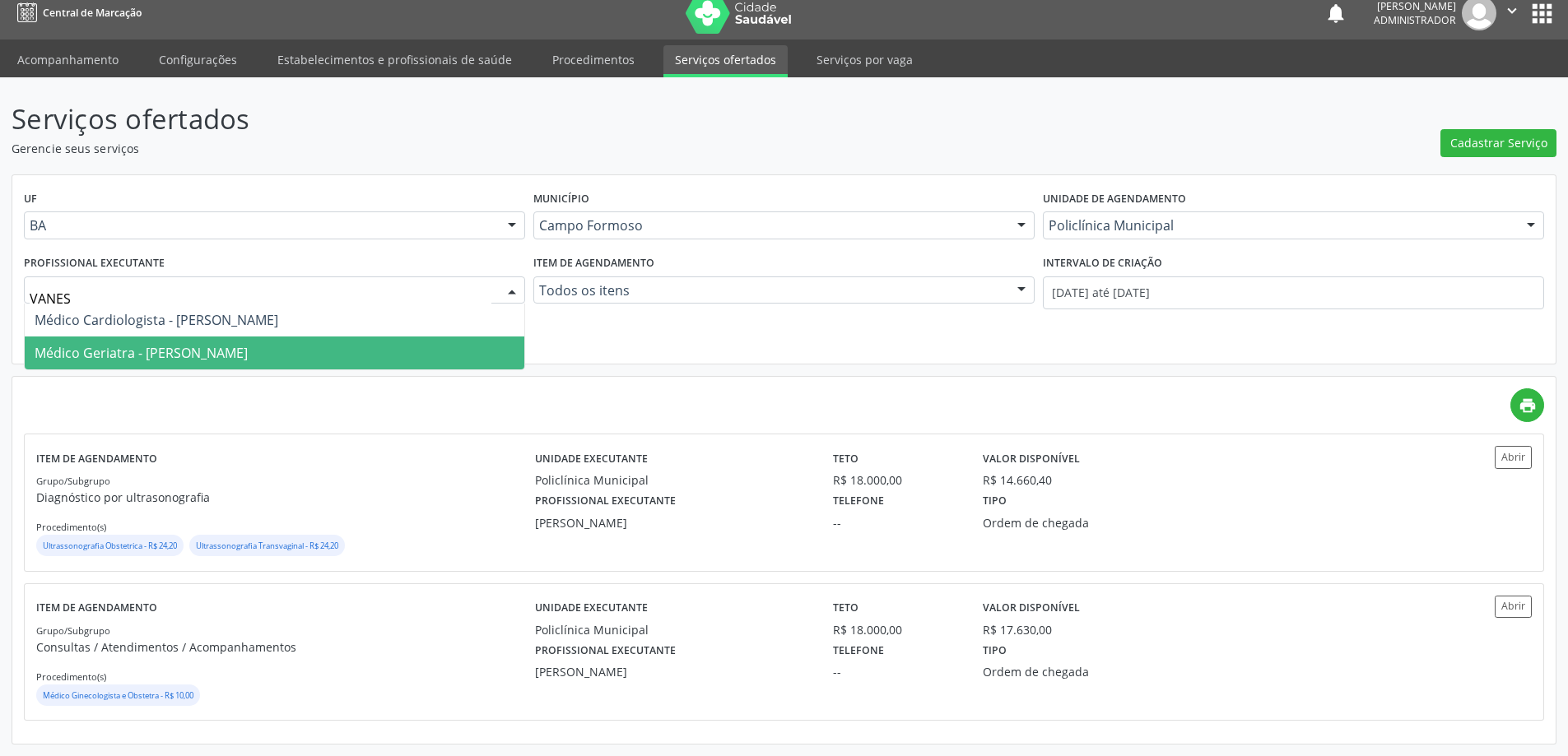
type input "VANESS"
click at [247, 348] on span "Médico Geriatra - Vanessa de Queiroz Lustiago Monteiro" at bounding box center [141, 353] width 213 height 18
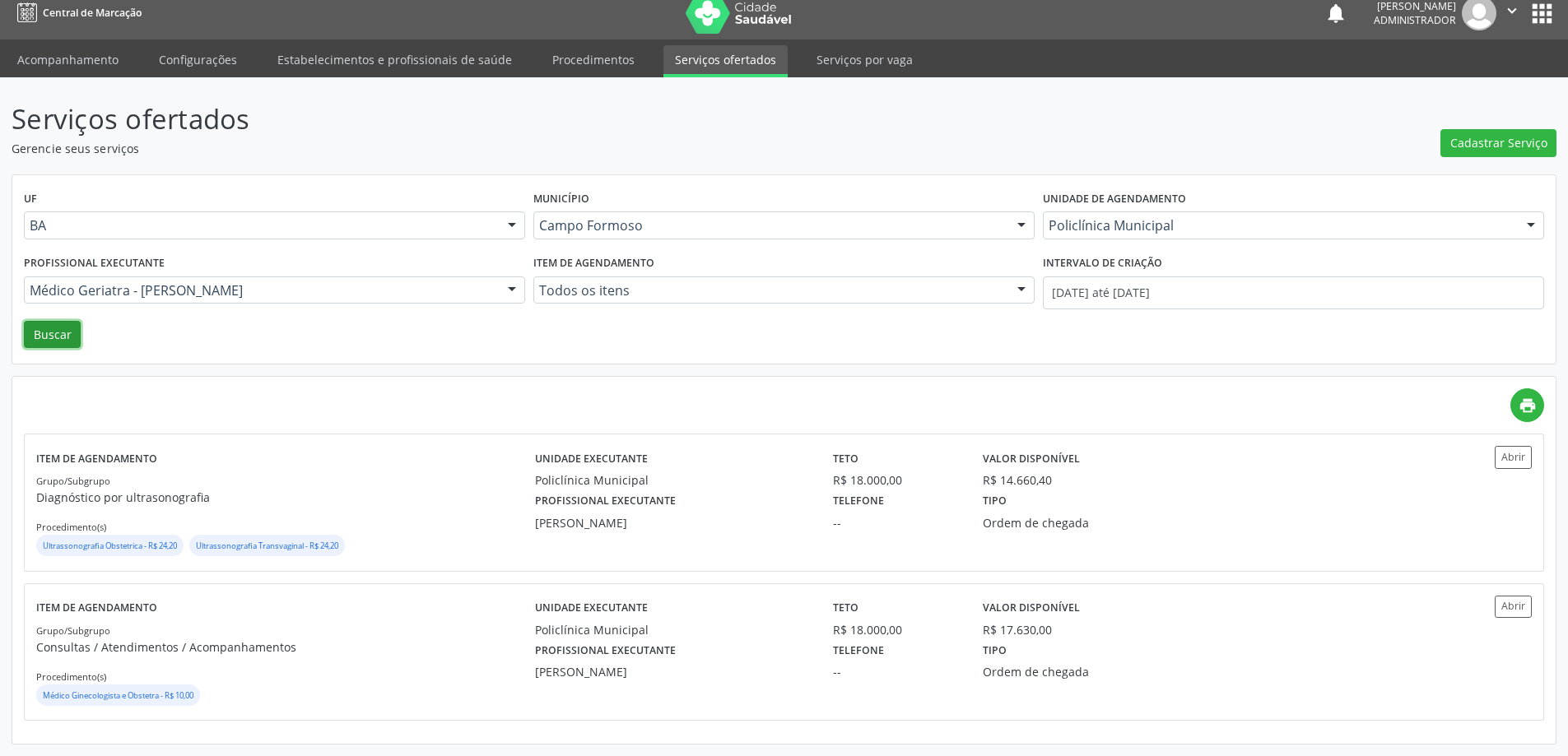
click at [58, 334] on button "Buscar" at bounding box center [52, 335] width 57 height 28
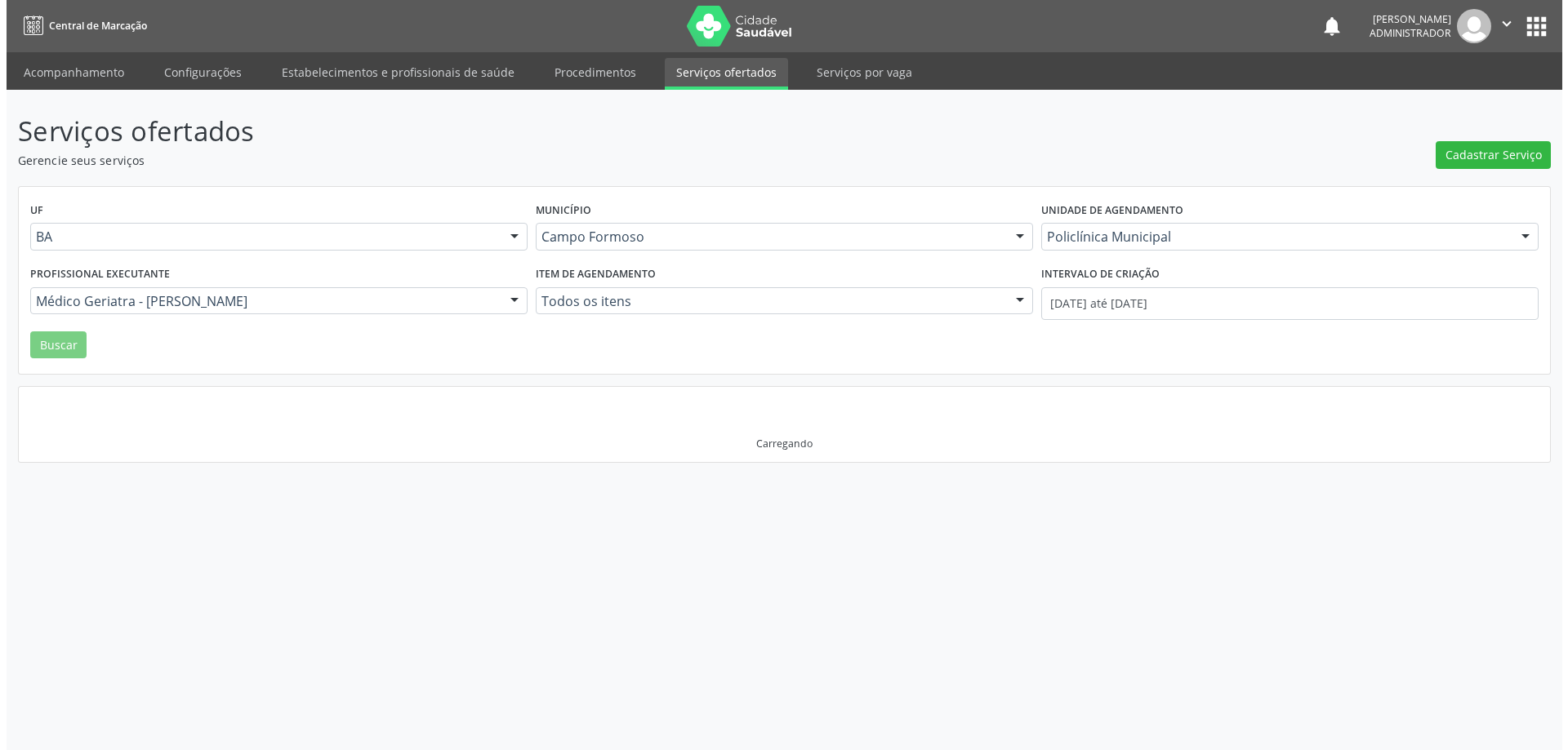
scroll to position [0, 0]
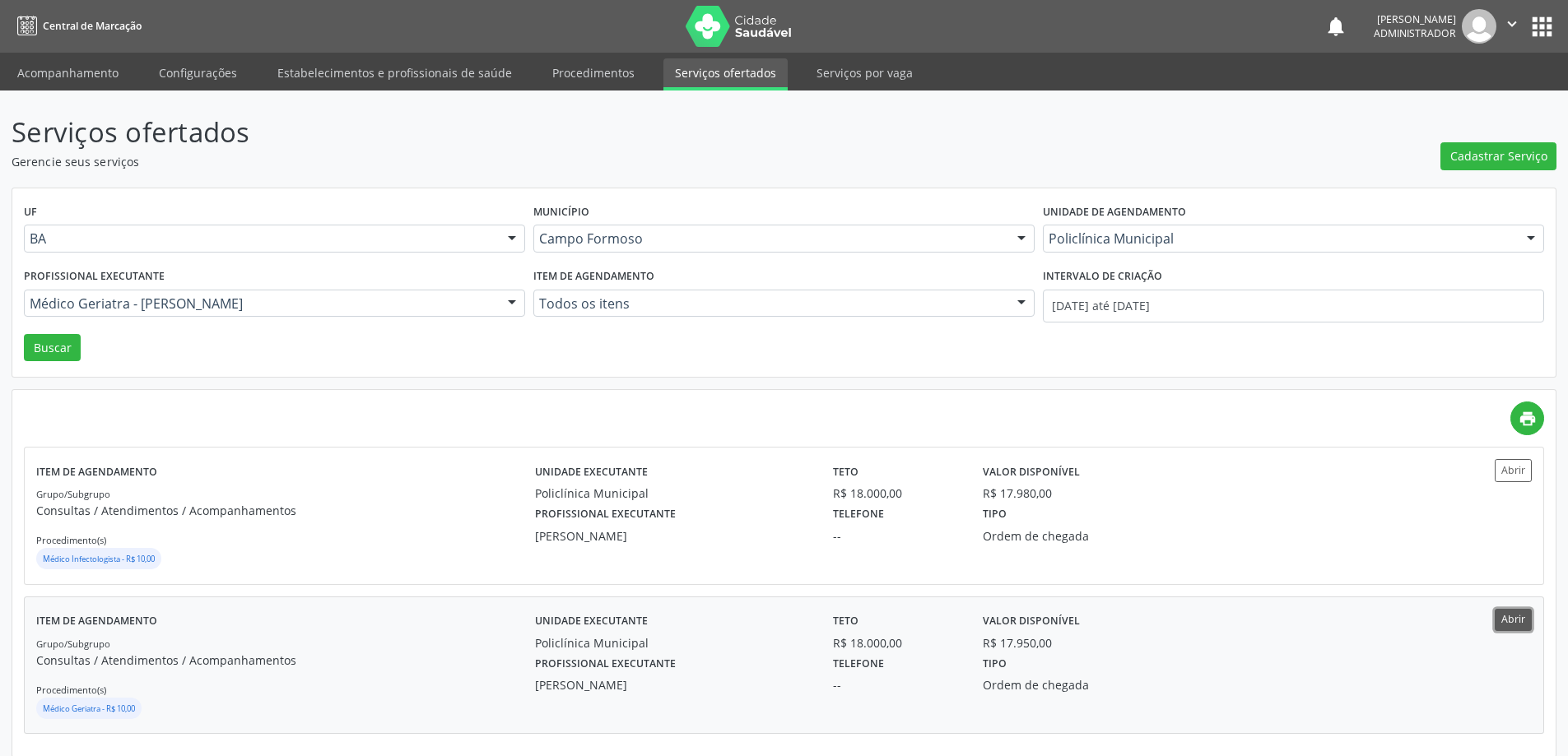
click at [1516, 629] on button "Abrir" at bounding box center [1513, 620] width 37 height 22
click at [1512, 472] on button "Abrir" at bounding box center [1513, 470] width 37 height 22
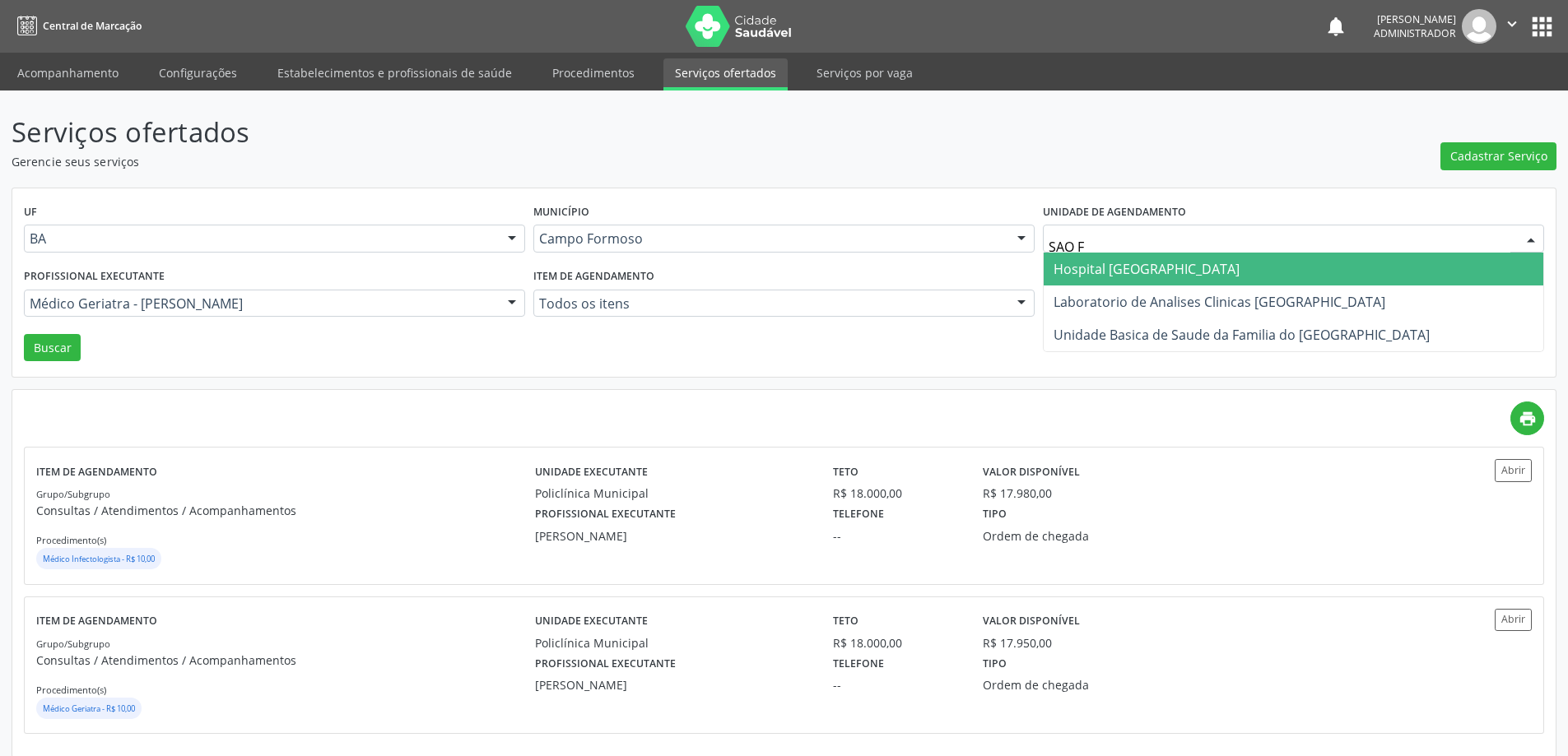
type input "SAO FR"
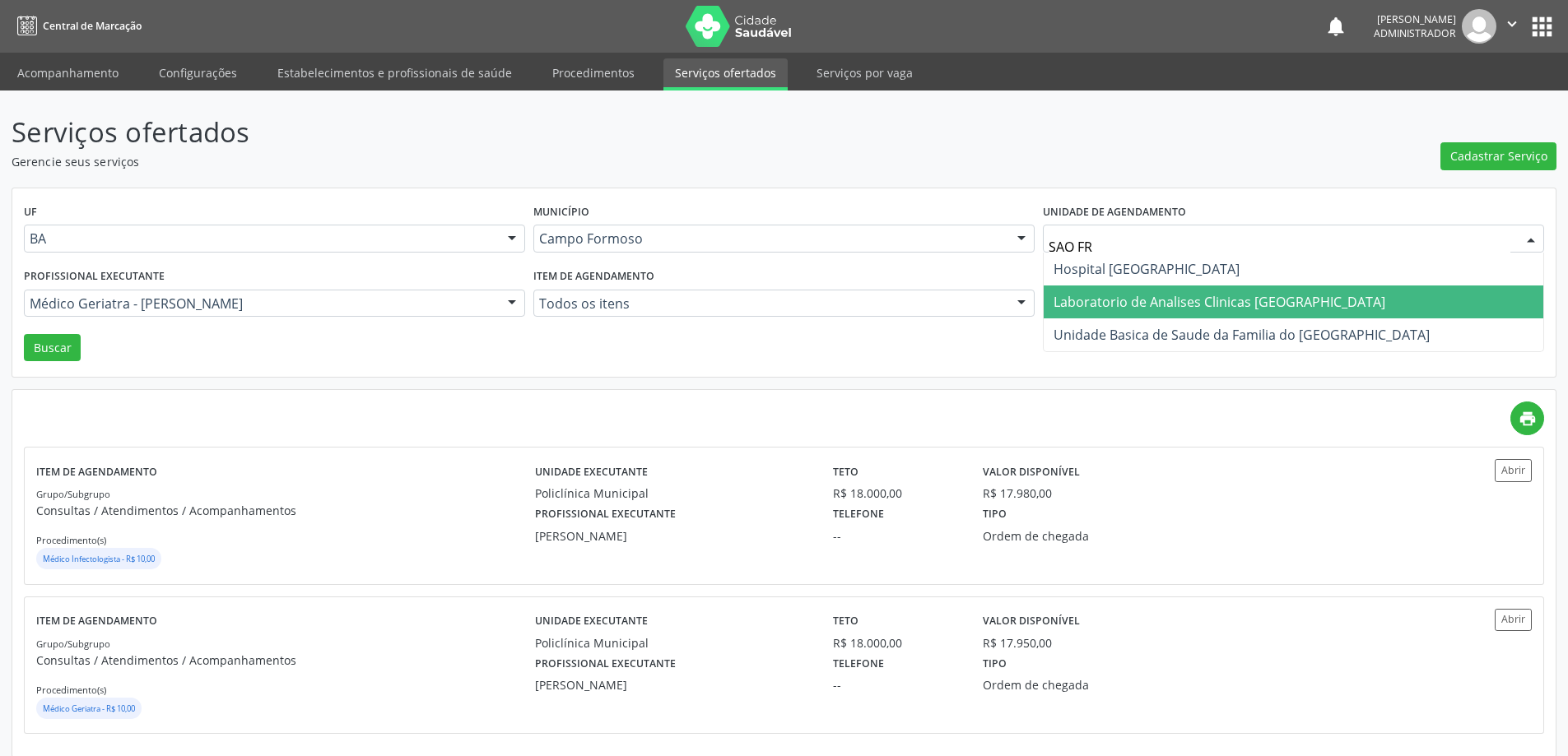
click at [1099, 295] on span "Laboratorio de Analises Clinicas [GEOGRAPHIC_DATA]" at bounding box center [1219, 302] width 332 height 18
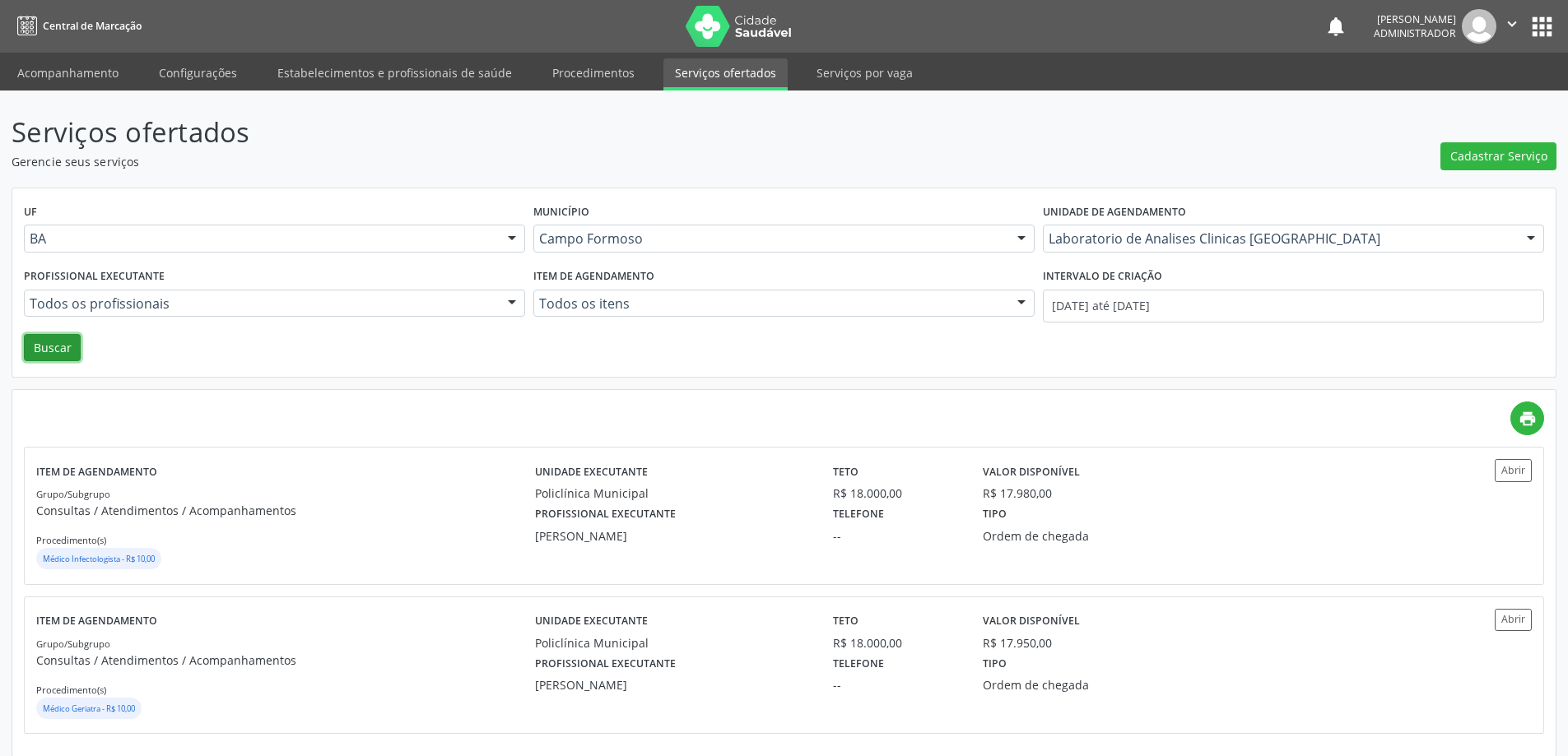
drag, startPoint x: 37, startPoint y: 349, endPoint x: 141, endPoint y: 330, distance: 105.7
click at [44, 348] on button "Buscar" at bounding box center [52, 349] width 57 height 28
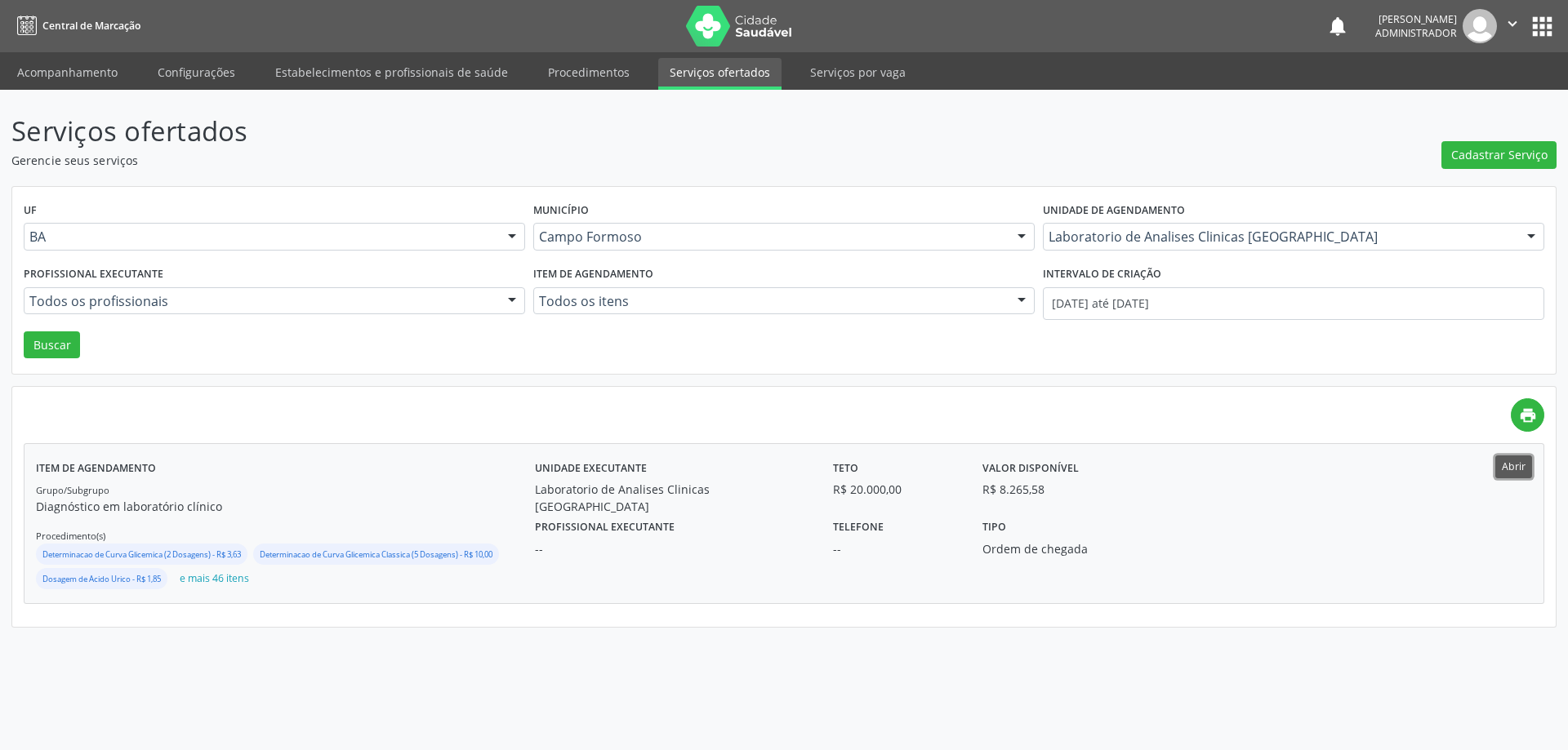
click at [1506, 464] on button "Abrir" at bounding box center [1513, 466] width 37 height 22
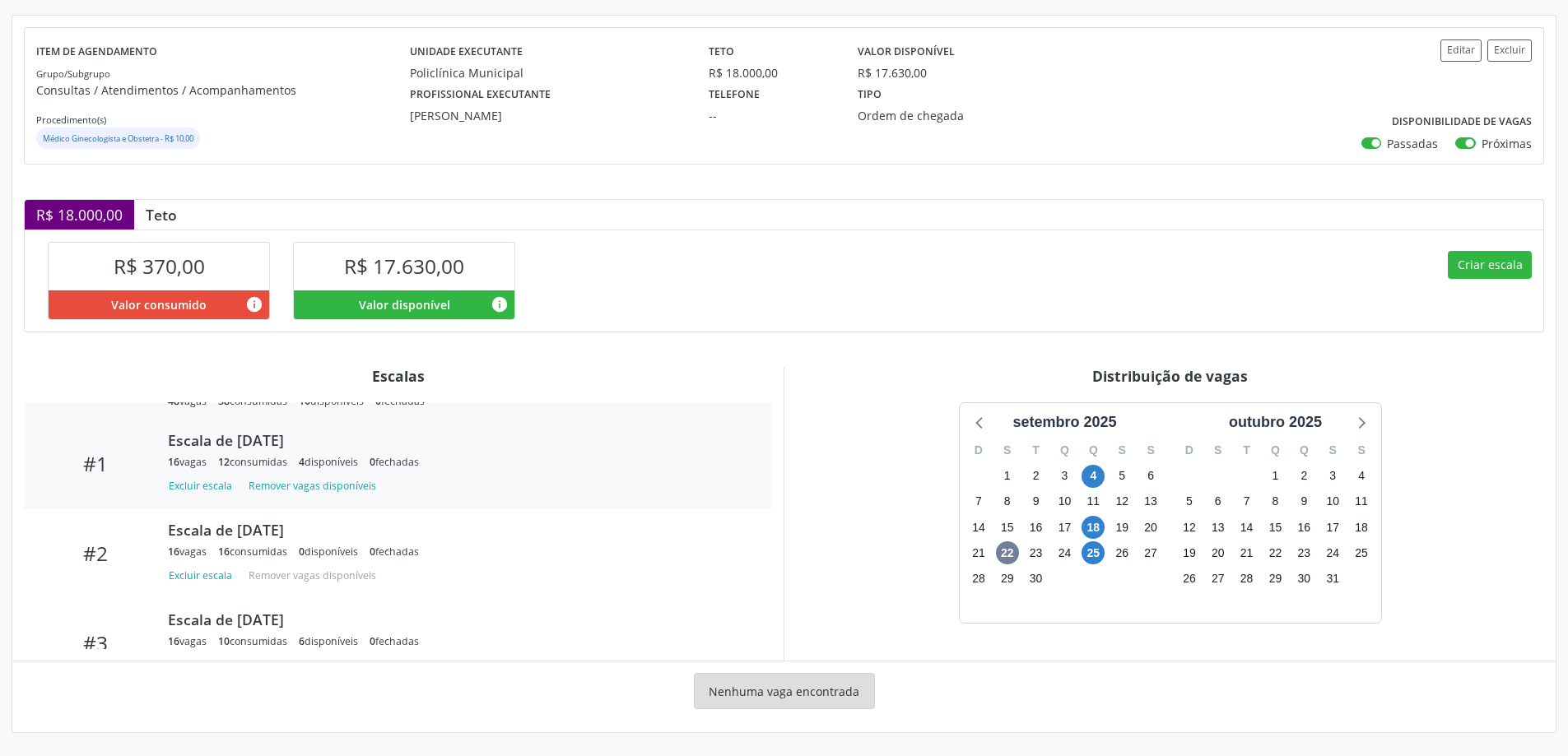
scroll to position [83, 0]
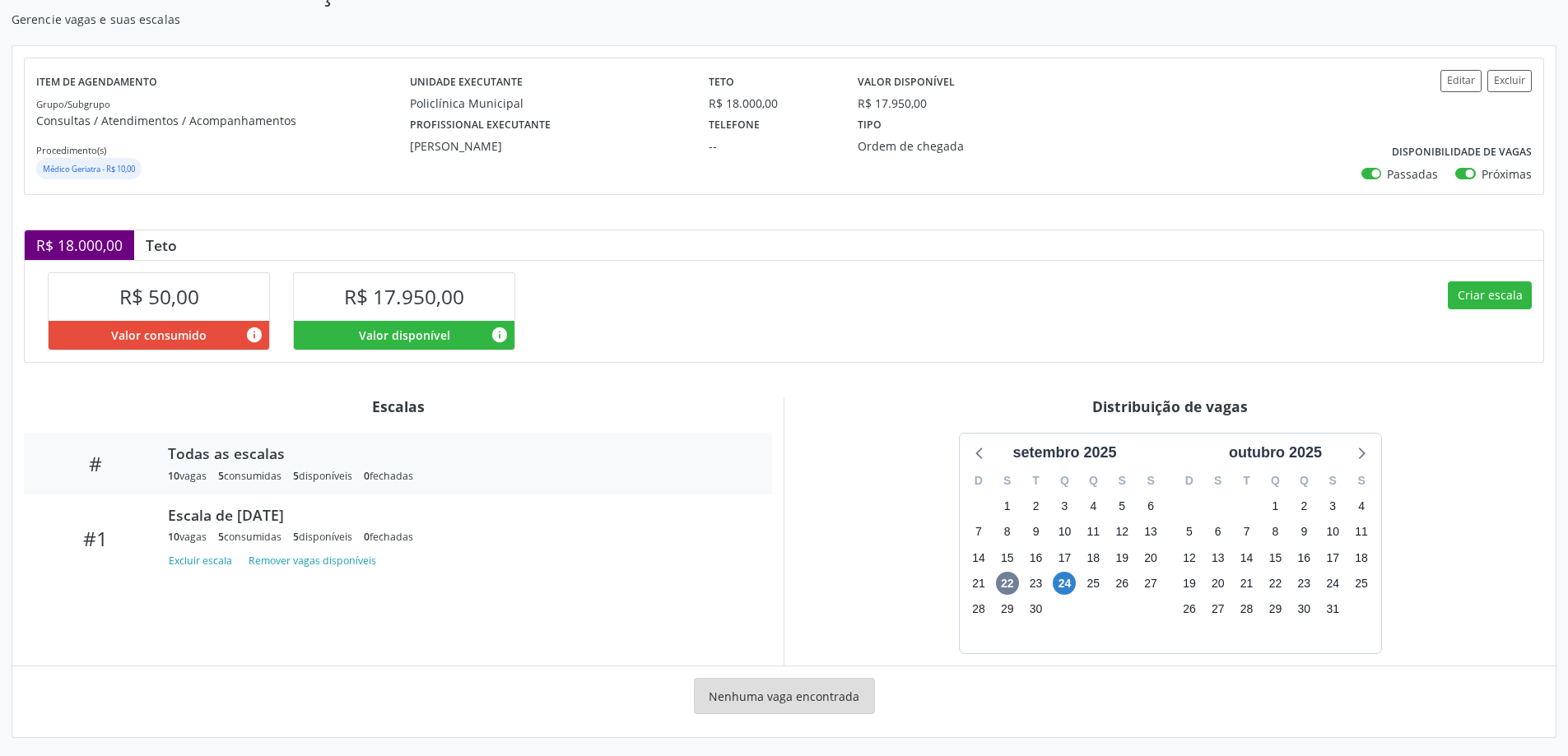
scroll to position [147, 0]
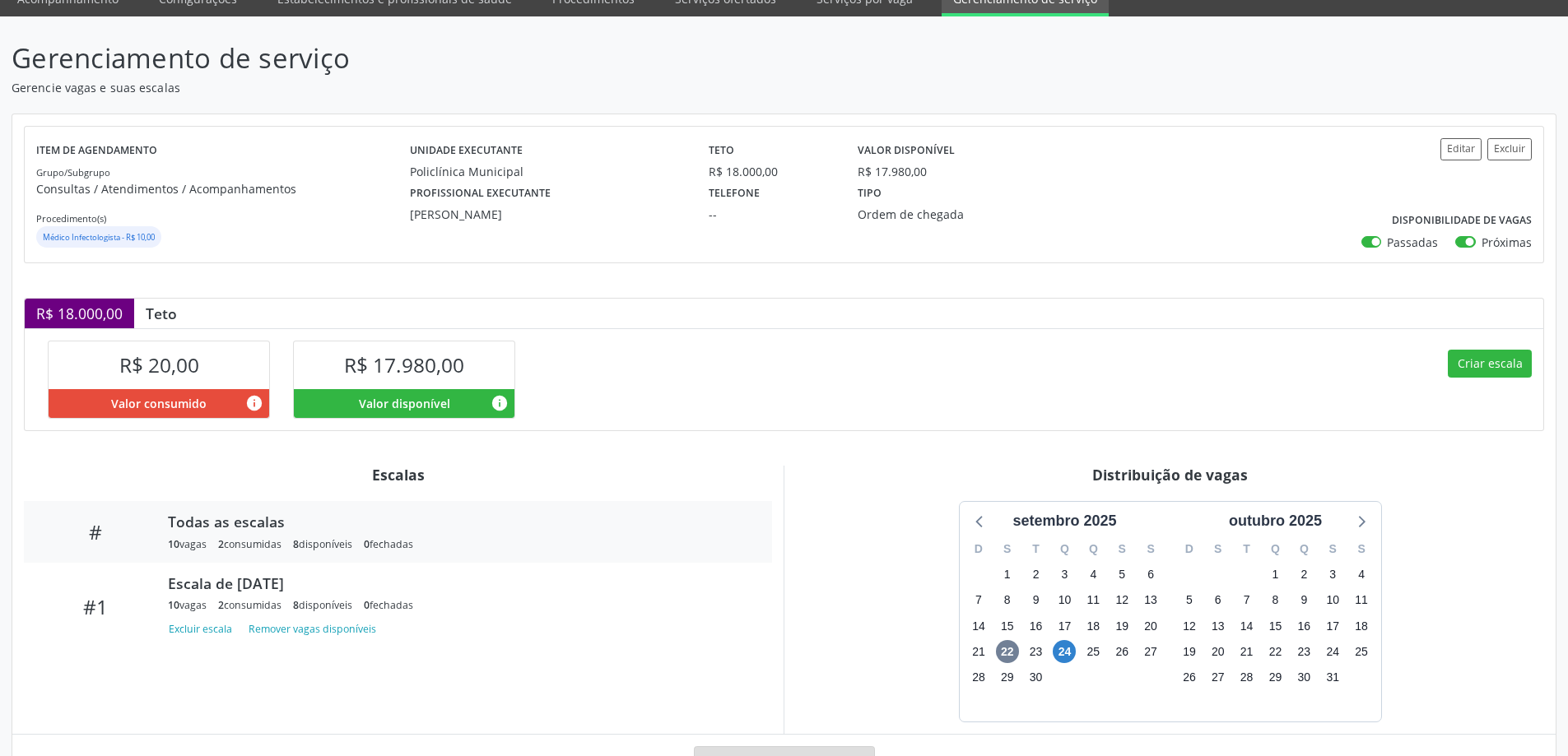
scroll to position [147, 0]
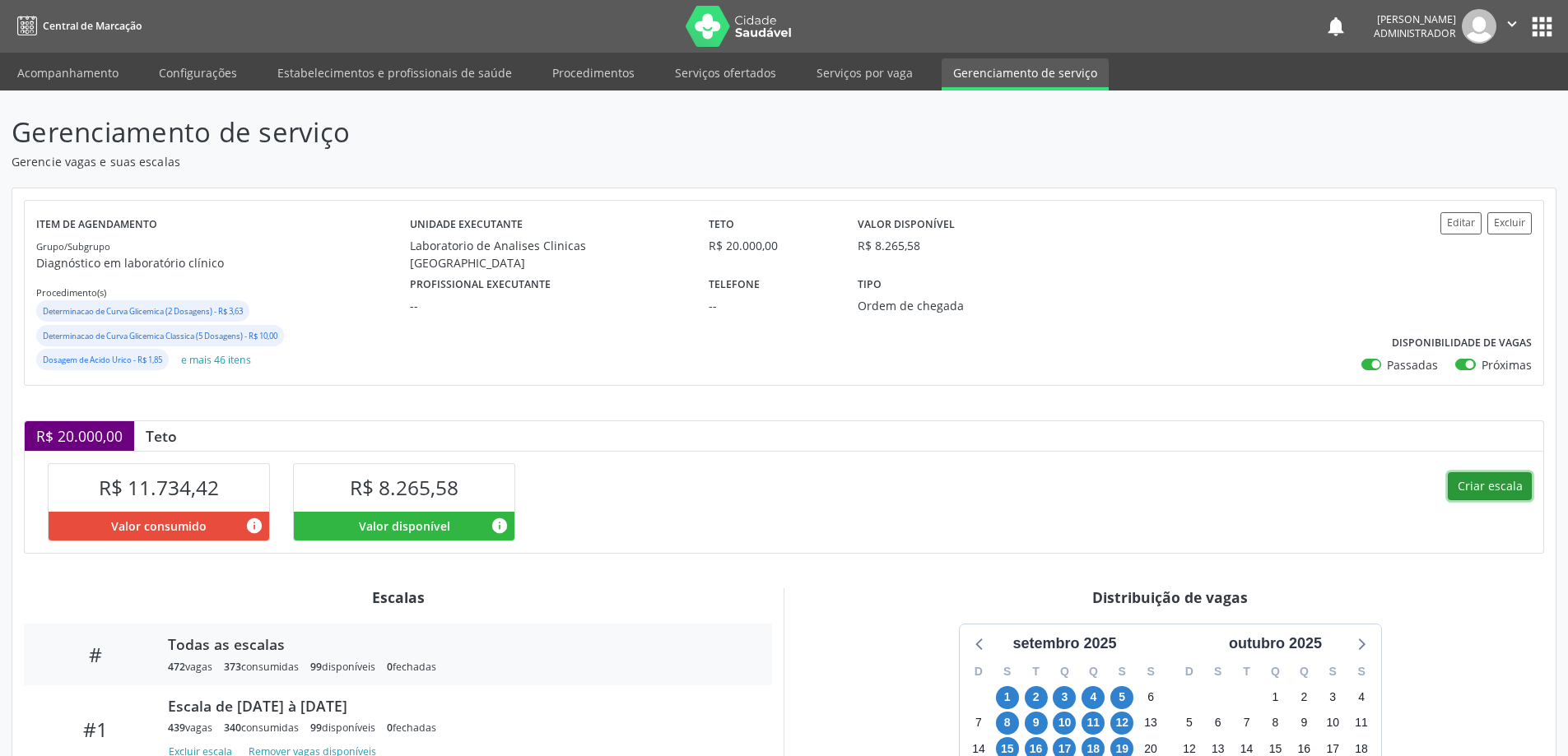
click at [1496, 494] on button "Criar escala" at bounding box center [1489, 487] width 84 height 28
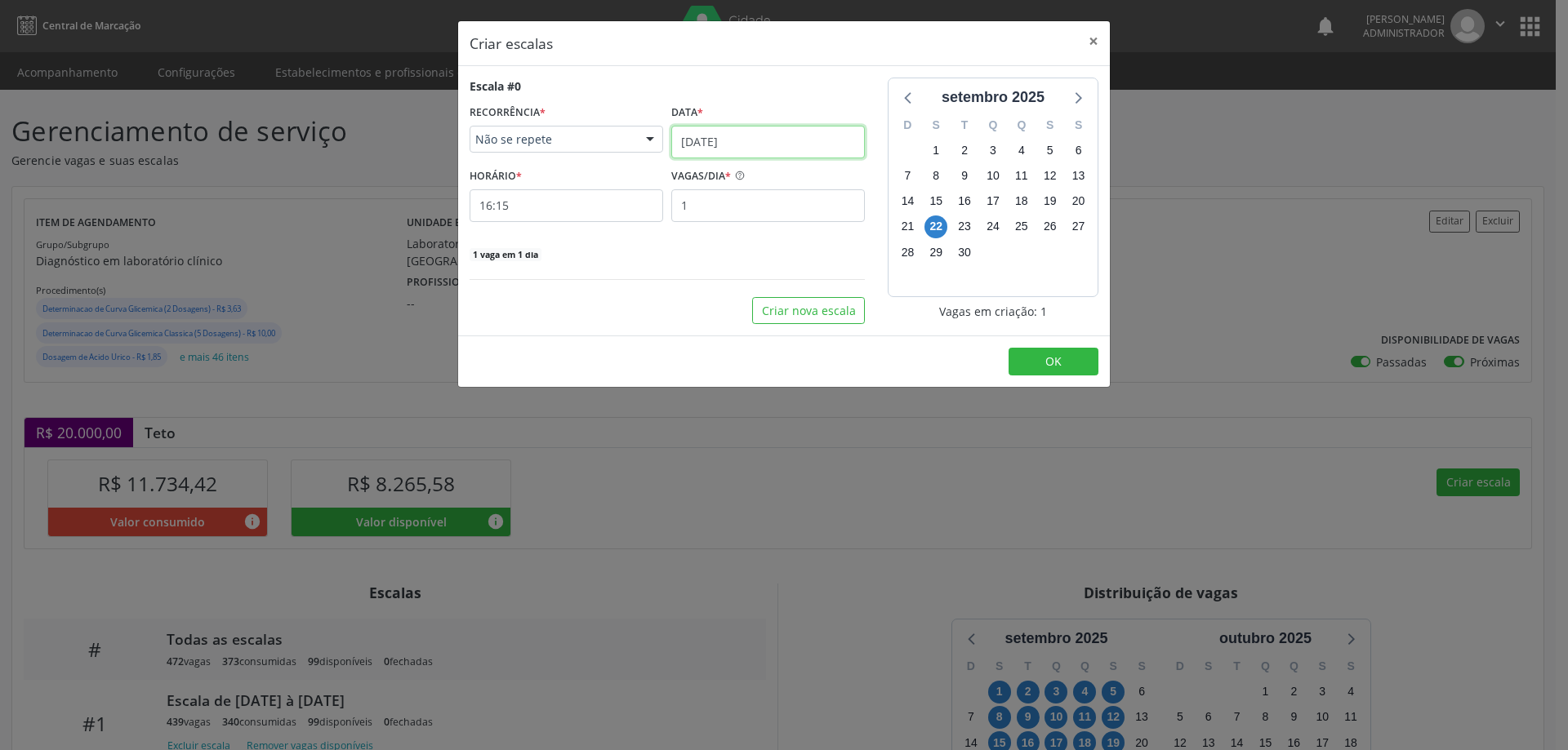
click at [728, 135] on input "[DATE]" at bounding box center [768, 141] width 194 height 32
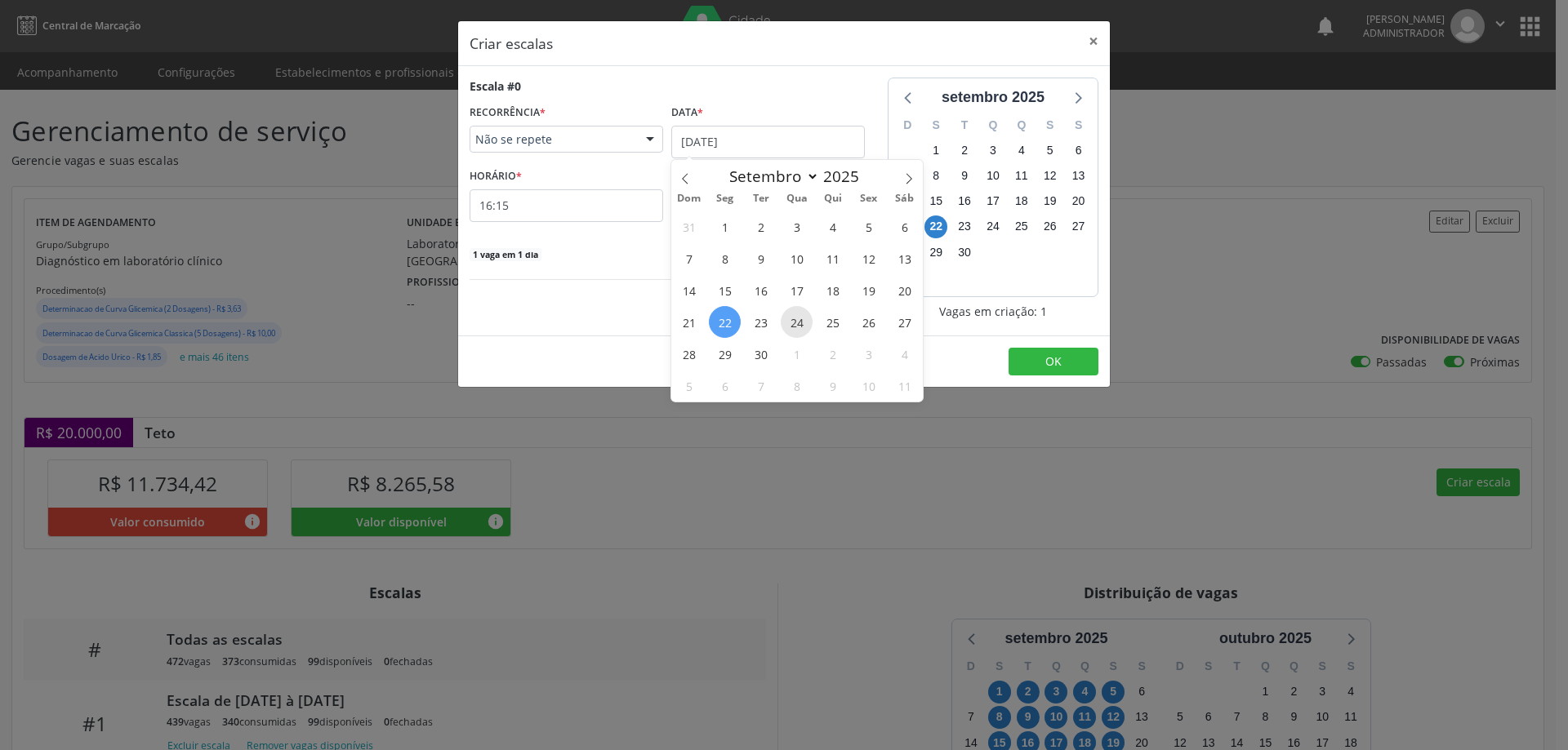
click at [795, 323] on span "24" at bounding box center [796, 322] width 31 height 31
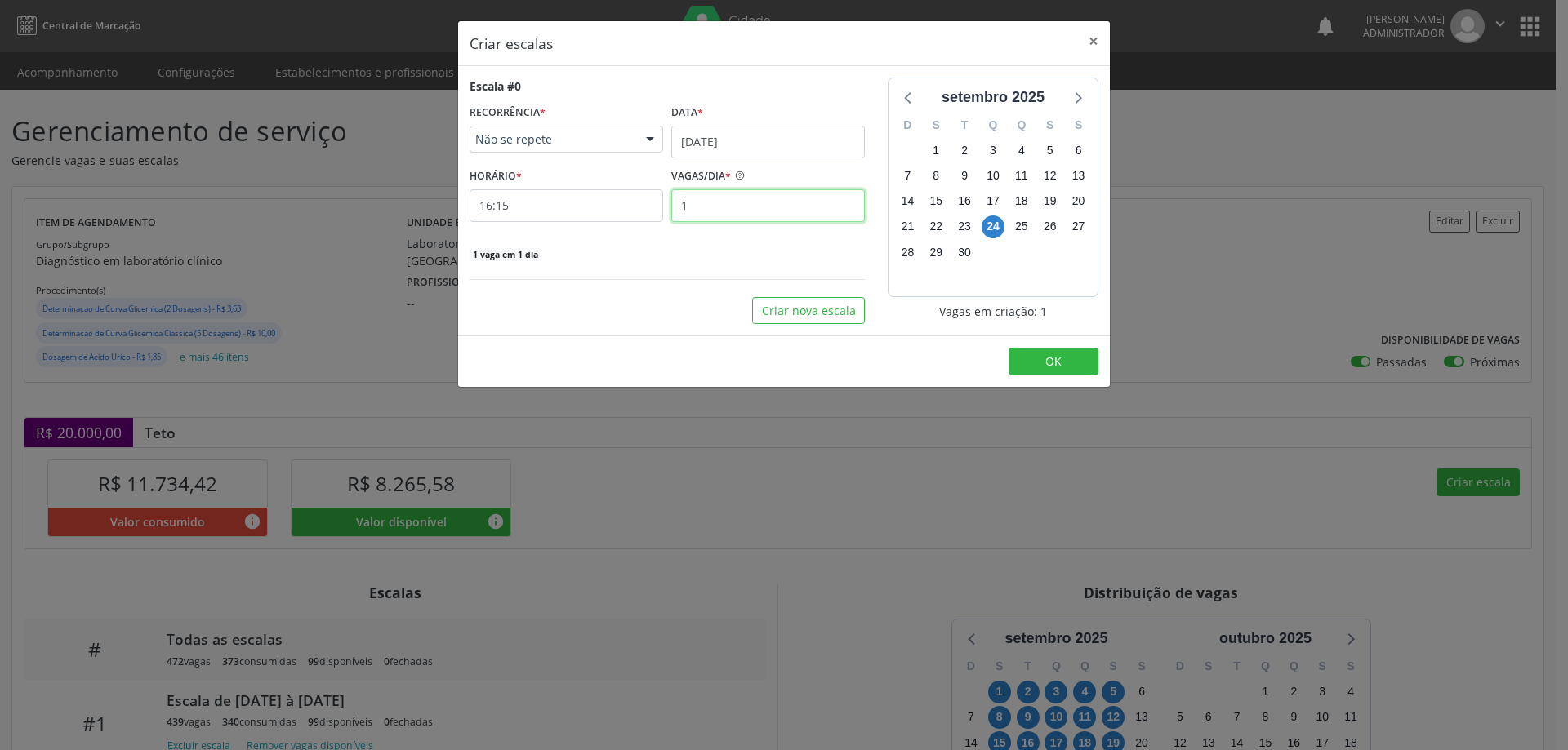
click at [707, 205] on input "1" at bounding box center [768, 205] width 194 height 32
type input "4"
click at [608, 207] on input "16:15" at bounding box center [567, 205] width 194 height 32
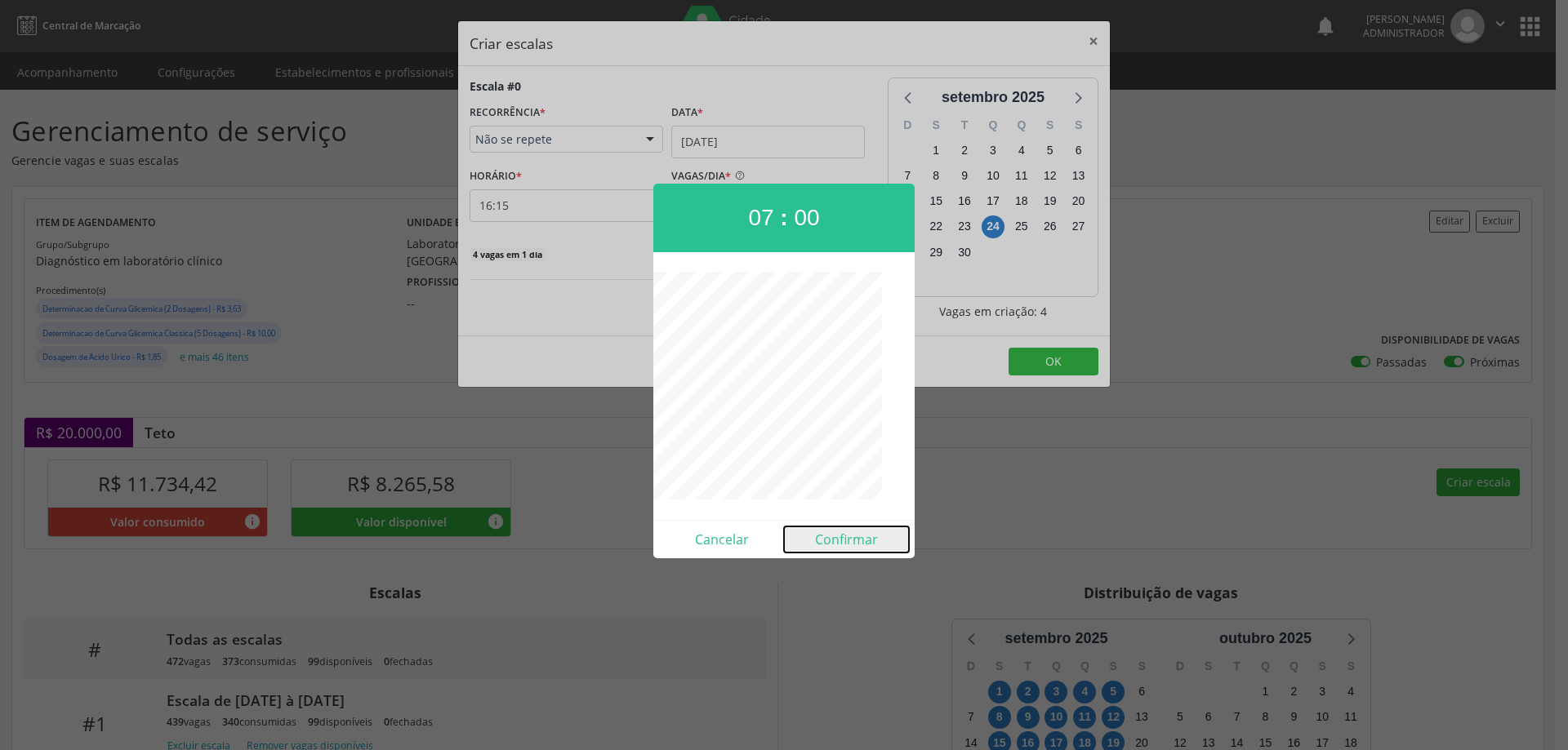
drag, startPoint x: 832, startPoint y: 535, endPoint x: 837, endPoint y: 529, distance: 7.8
click at [836, 530] on button "Confirmar" at bounding box center [846, 540] width 125 height 26
type input "07:00"
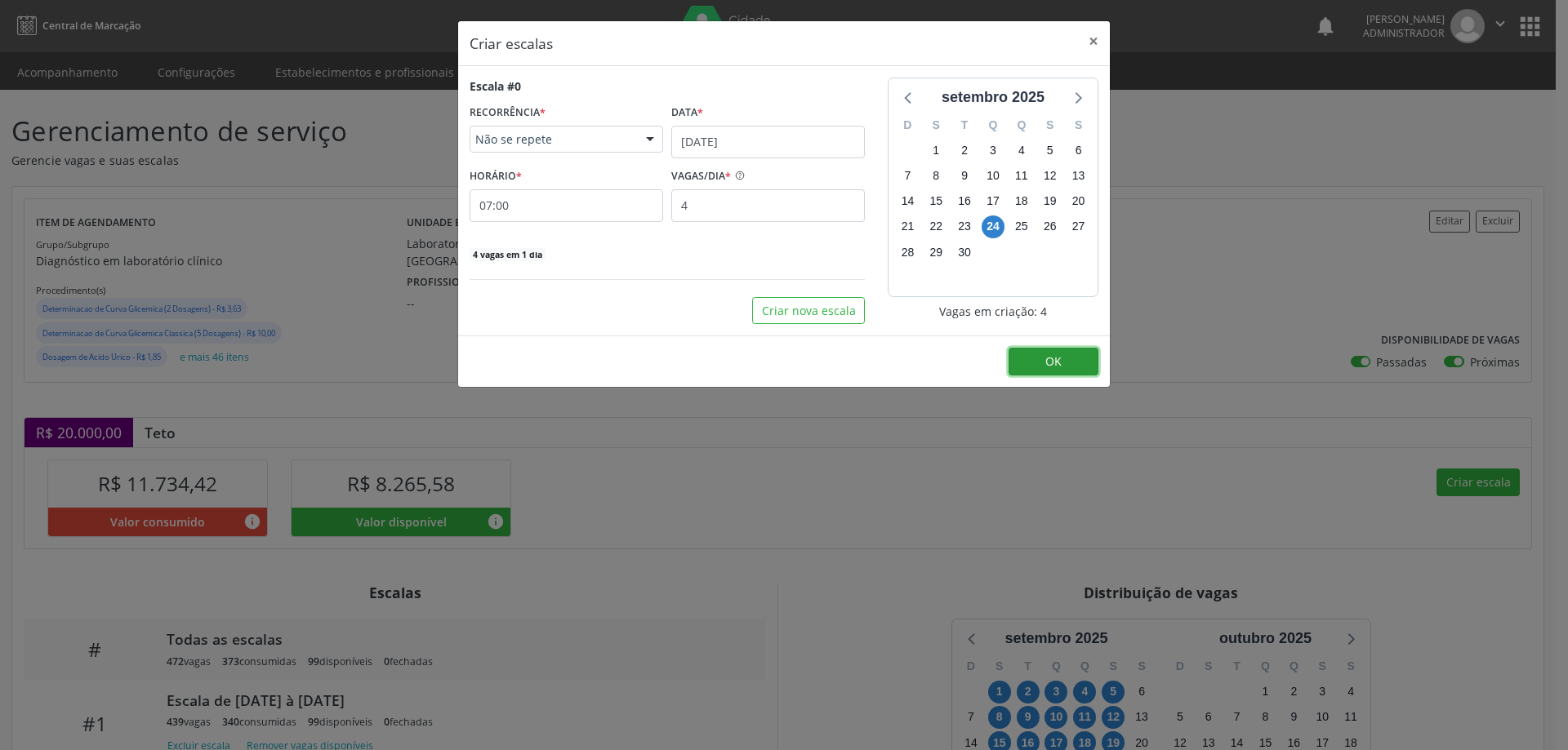
click at [1051, 363] on span "OK" at bounding box center [1053, 361] width 17 height 16
